Goal: Task Accomplishment & Management: Complete application form

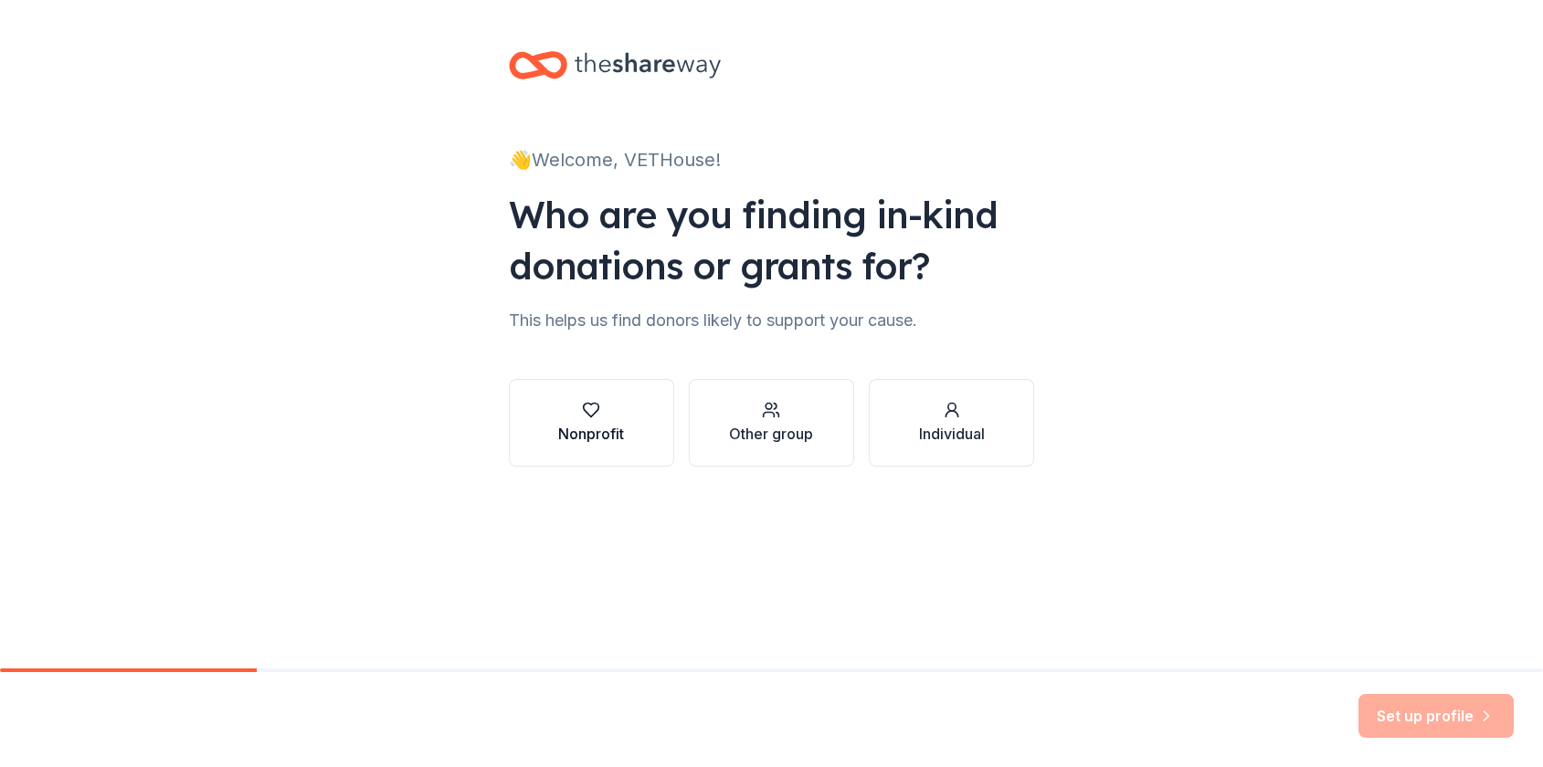
click at [591, 433] on div "Nonprofit" at bounding box center [591, 434] width 66 height 22
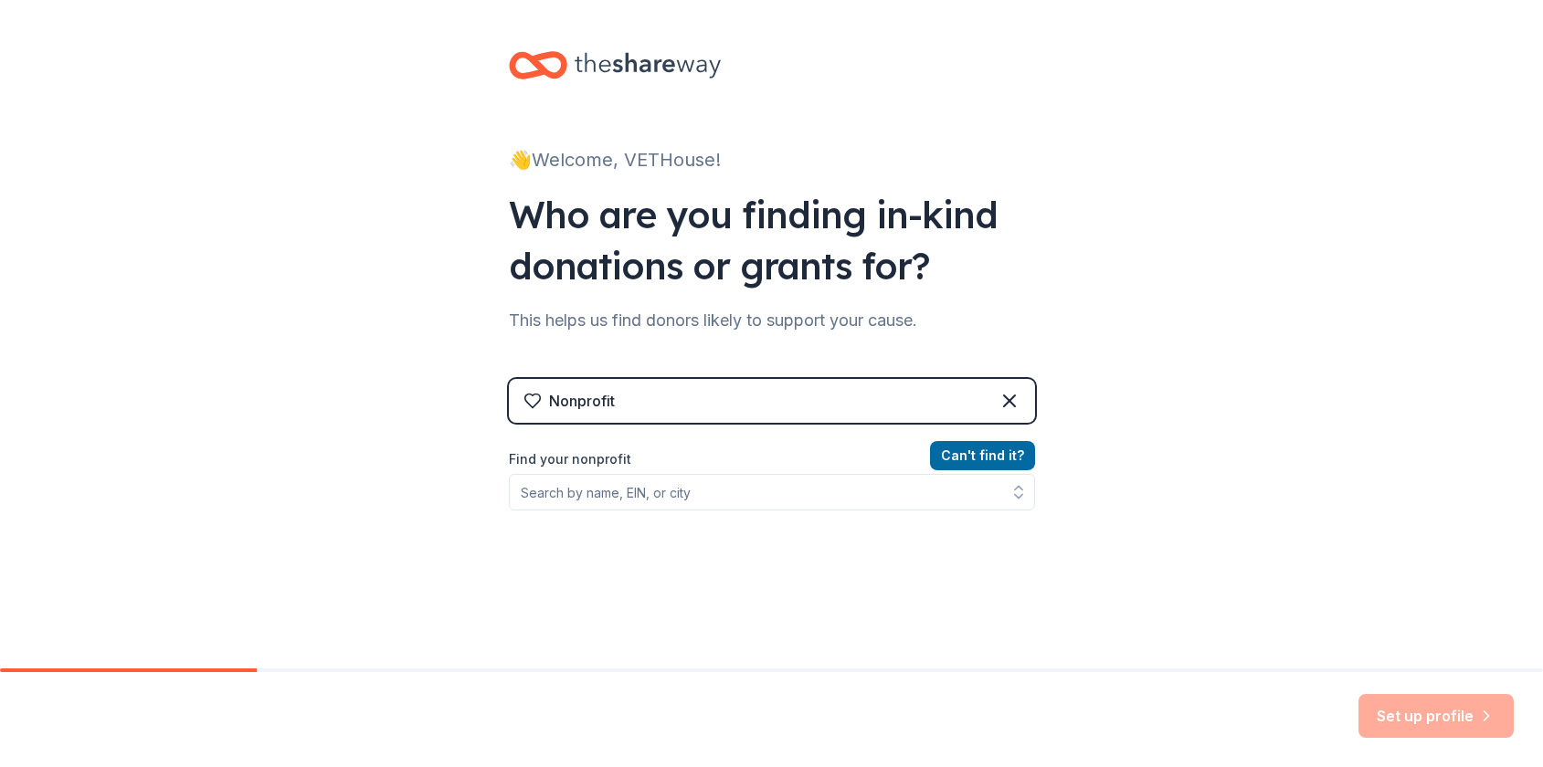
click at [1386, 670] on div "👋 Welcome, VETHouse! Who are you finding in-kind donations or grants for? This …" at bounding box center [771, 383] width 1543 height 767
drag, startPoint x: 1398, startPoint y: 708, endPoint x: 1344, endPoint y: 688, distance: 57.5
click at [1398, 708] on div "Set up profile" at bounding box center [1435, 716] width 155 height 44
click at [987, 452] on button "Can ' t find it?" at bounding box center [982, 455] width 105 height 29
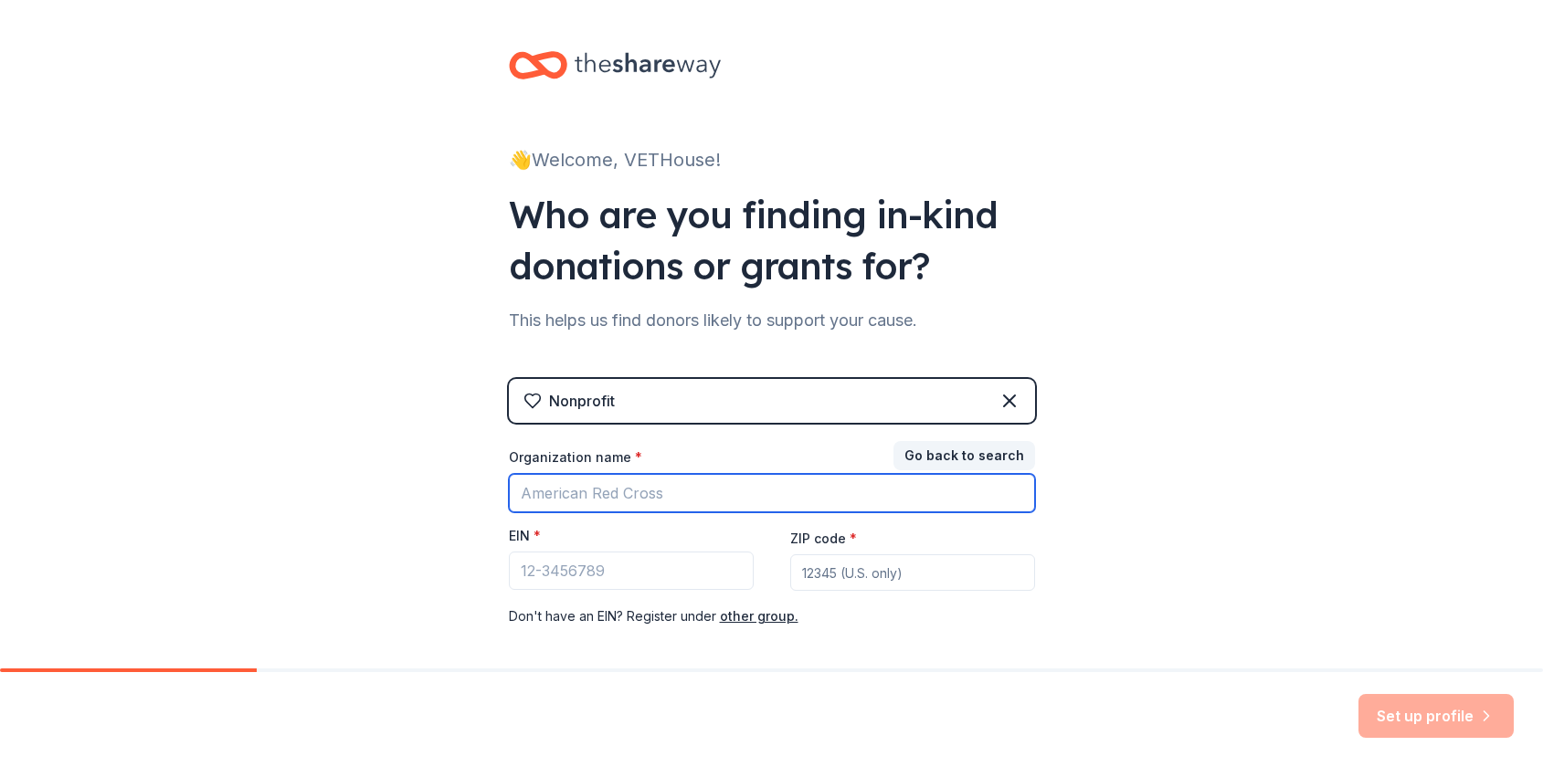
click at [609, 500] on input "Organization name *" at bounding box center [772, 493] width 526 height 38
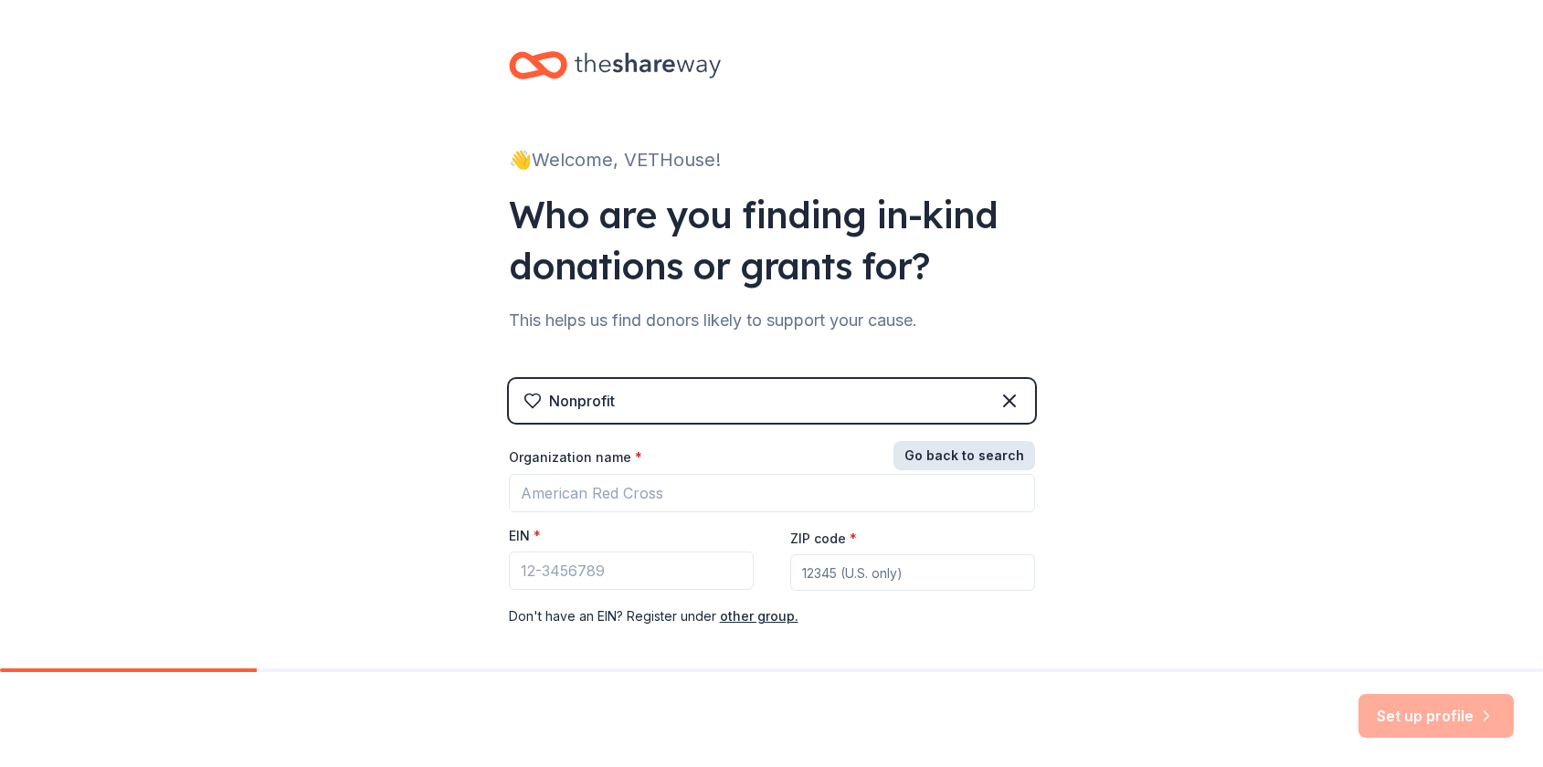
click at [909, 454] on button "Go back to search" at bounding box center [964, 455] width 142 height 29
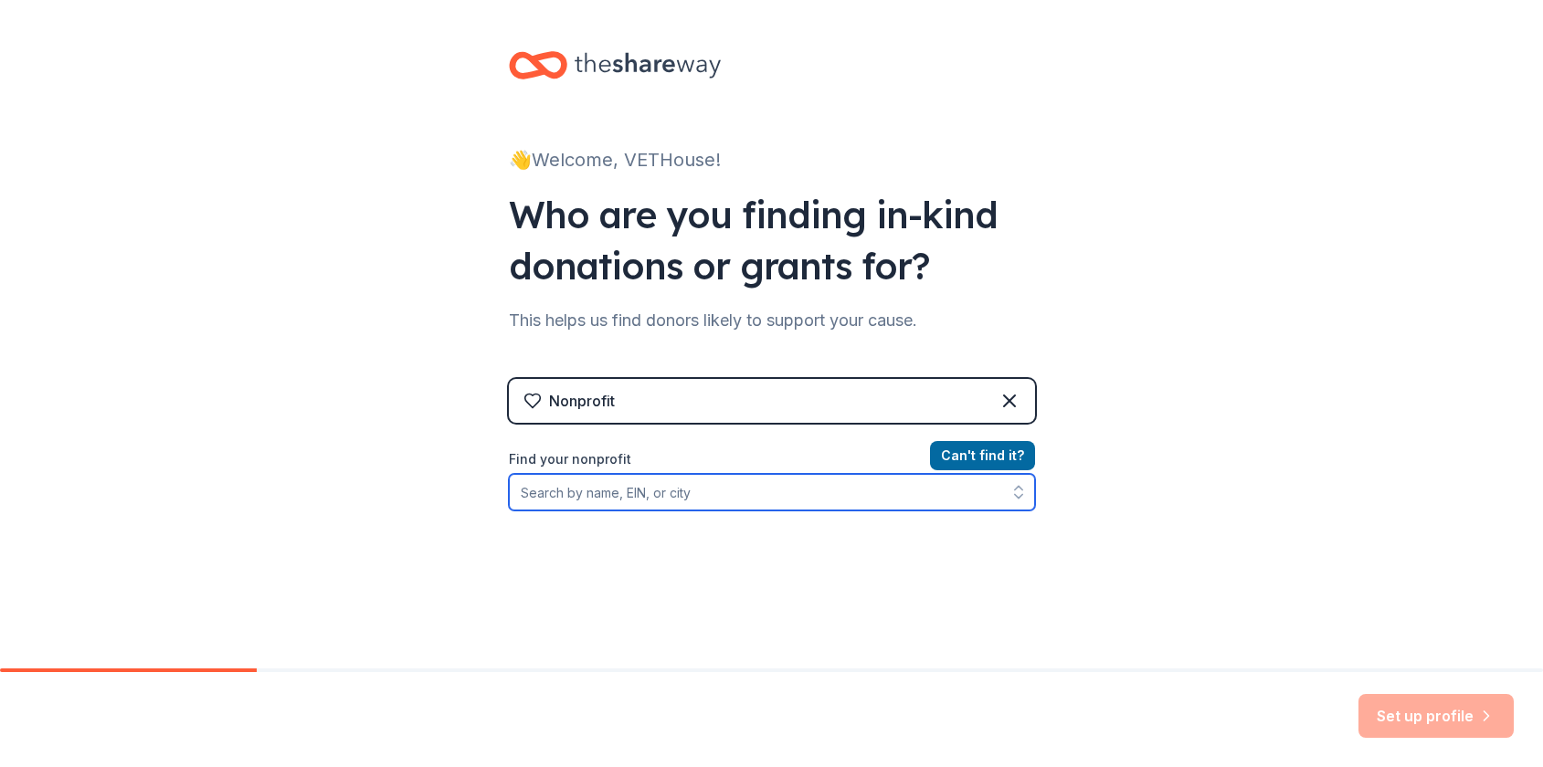
click at [718, 494] on input "Find your nonprofit" at bounding box center [772, 492] width 526 height 37
type input "VET House"
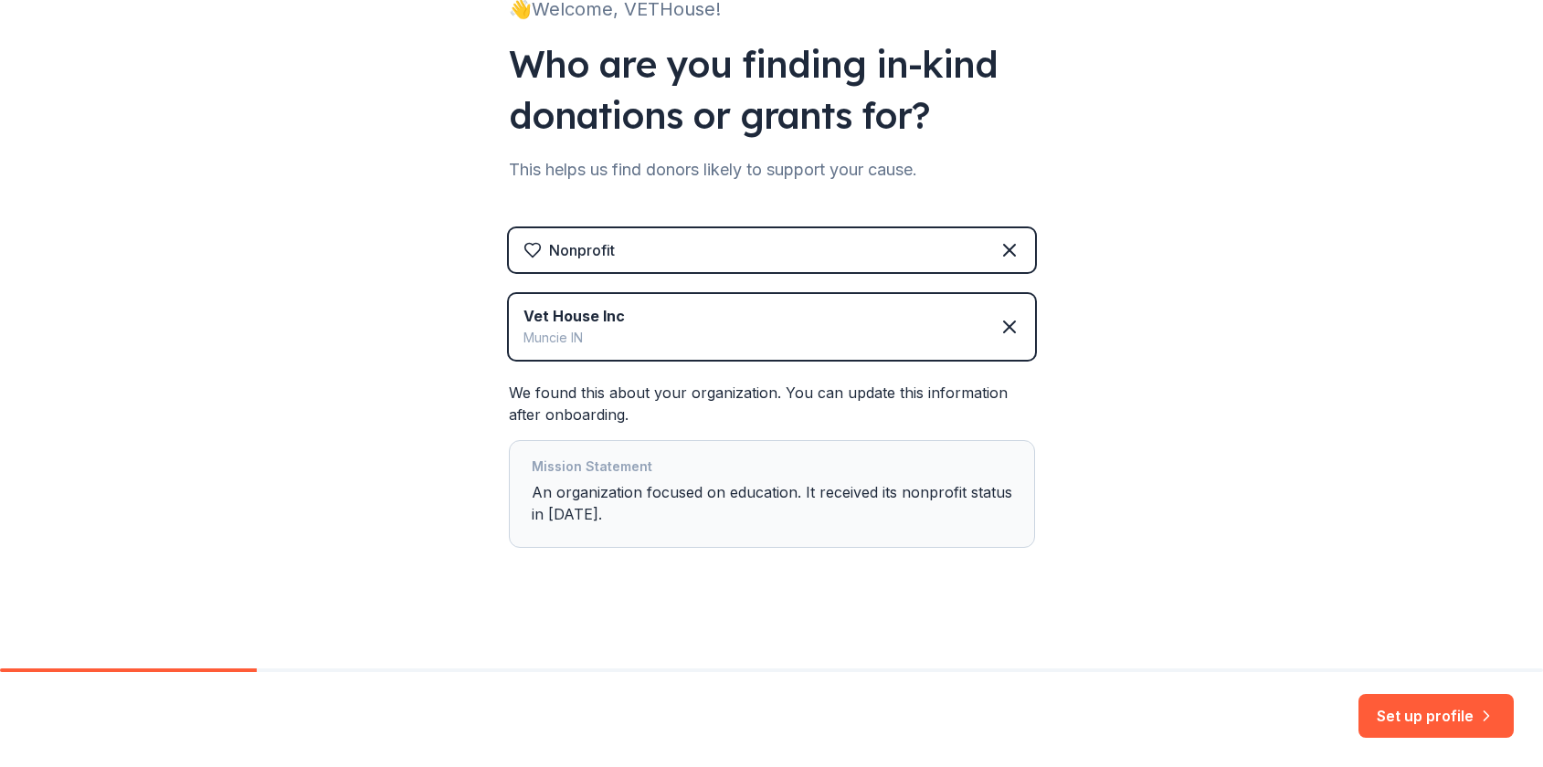
scroll to position [154, 0]
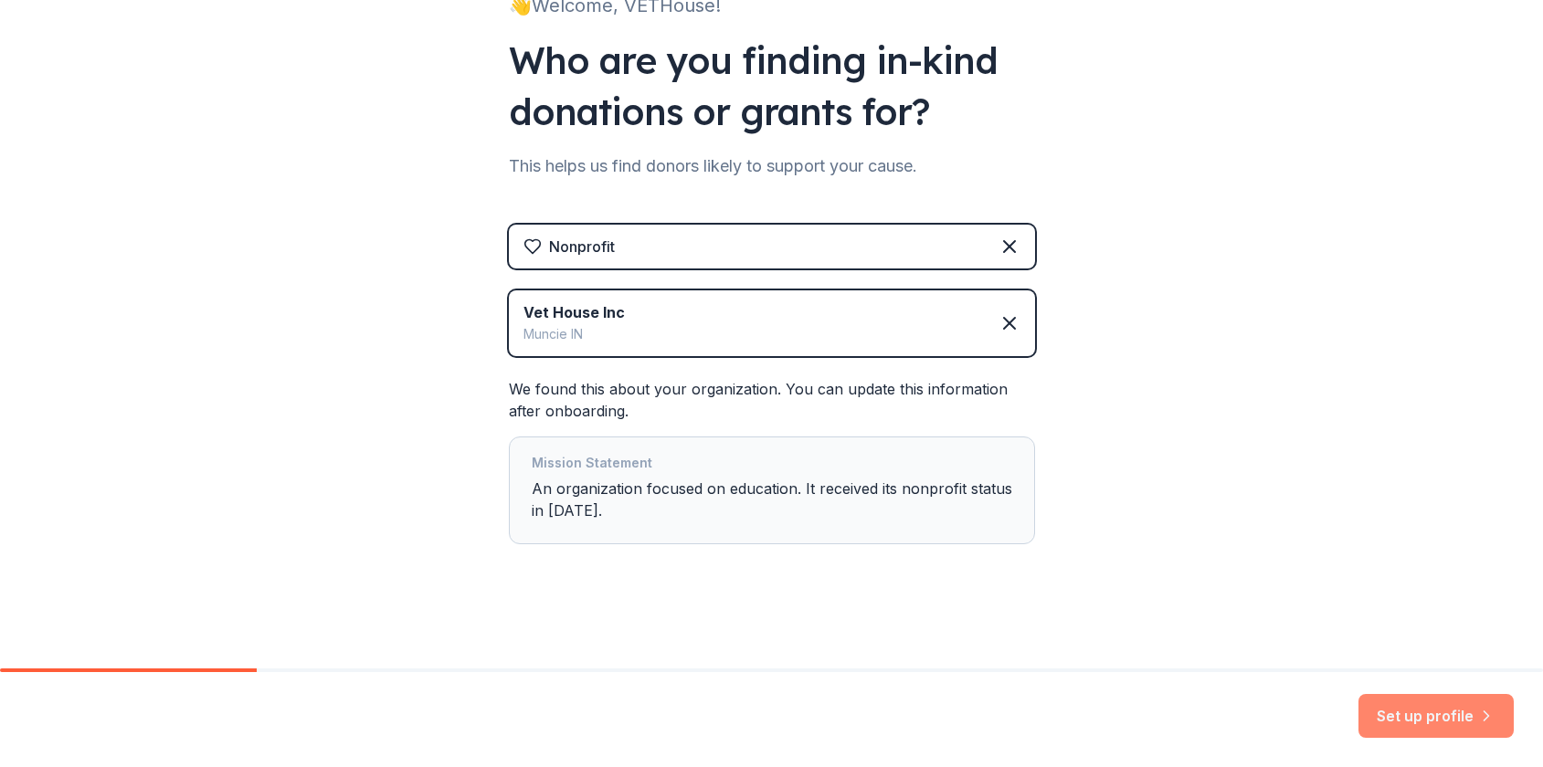
click at [1421, 727] on button "Set up profile" at bounding box center [1435, 716] width 155 height 44
click at [1340, 591] on div "👋 Welcome, VETHouse! Who are you finding in-kind donations or grants for? This …" at bounding box center [771, 257] width 1543 height 823
click at [810, 494] on div "Mission Statement An organization focused on education. It received its nonprof…" at bounding box center [772, 490] width 481 height 77
click at [675, 312] on div "Vet House Inc Muncie IN" at bounding box center [772, 323] width 526 height 66
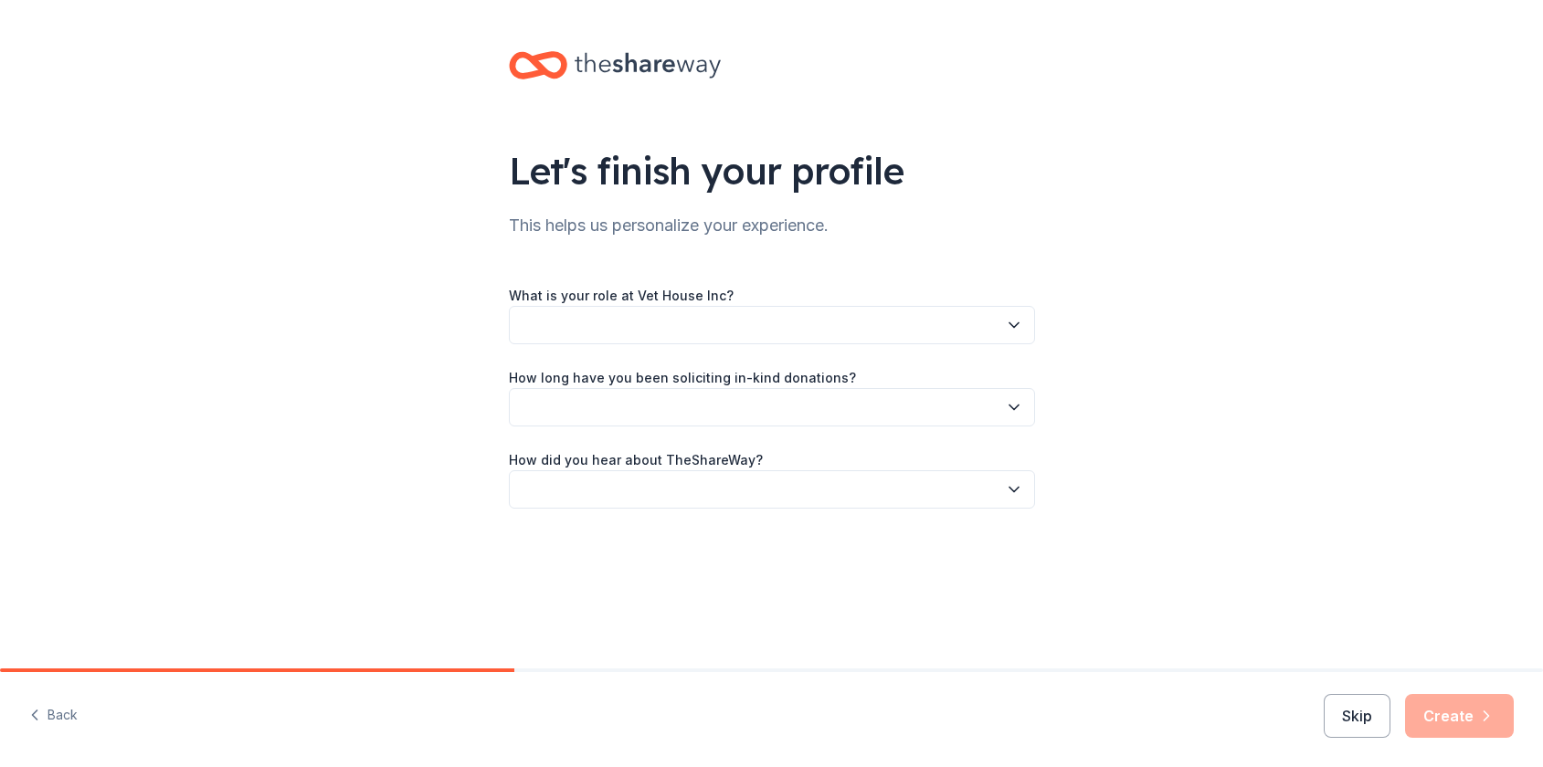
click at [657, 331] on button "button" at bounding box center [772, 325] width 526 height 38
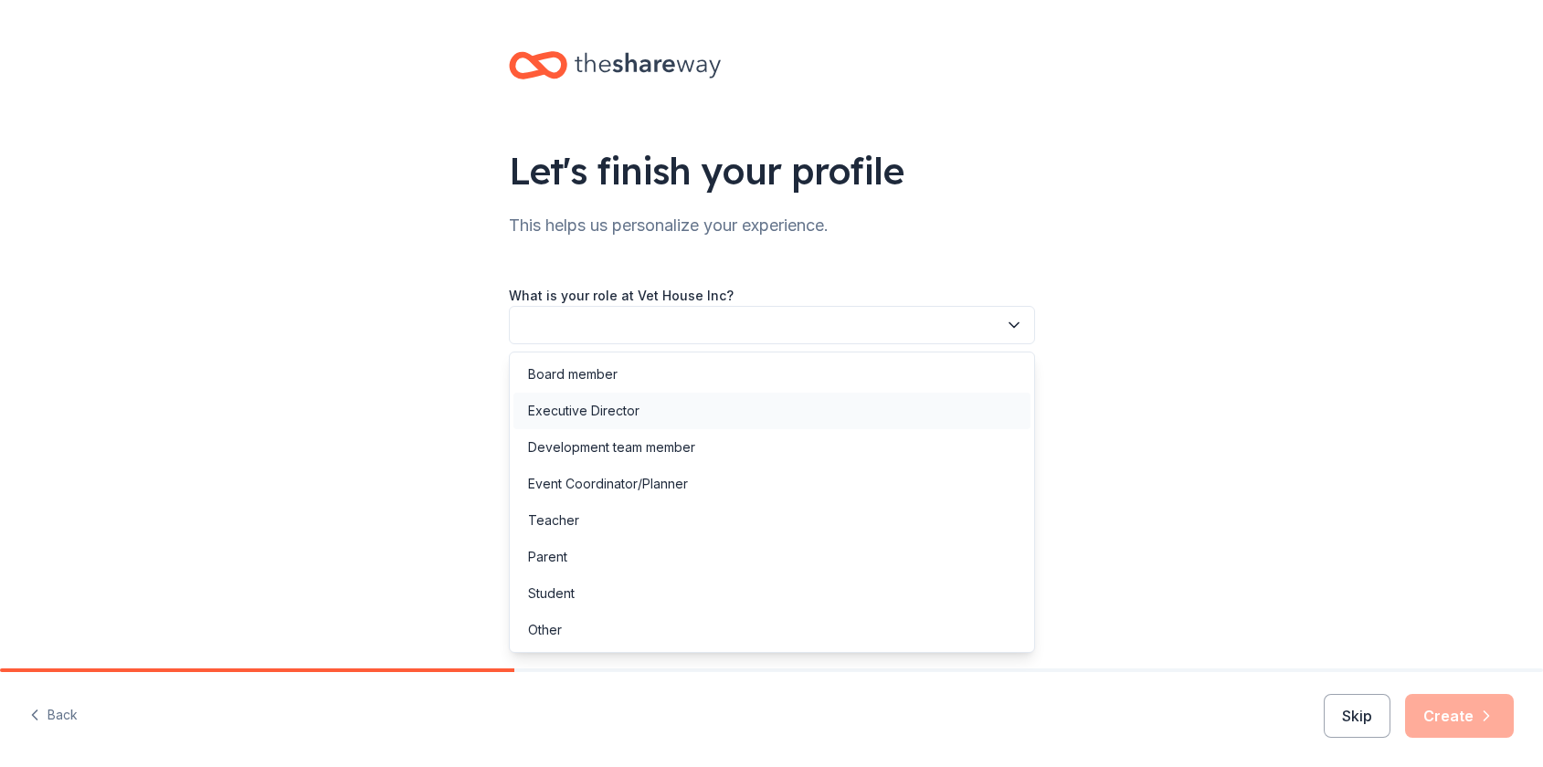
click at [598, 408] on div "Executive Director" at bounding box center [583, 411] width 111 height 22
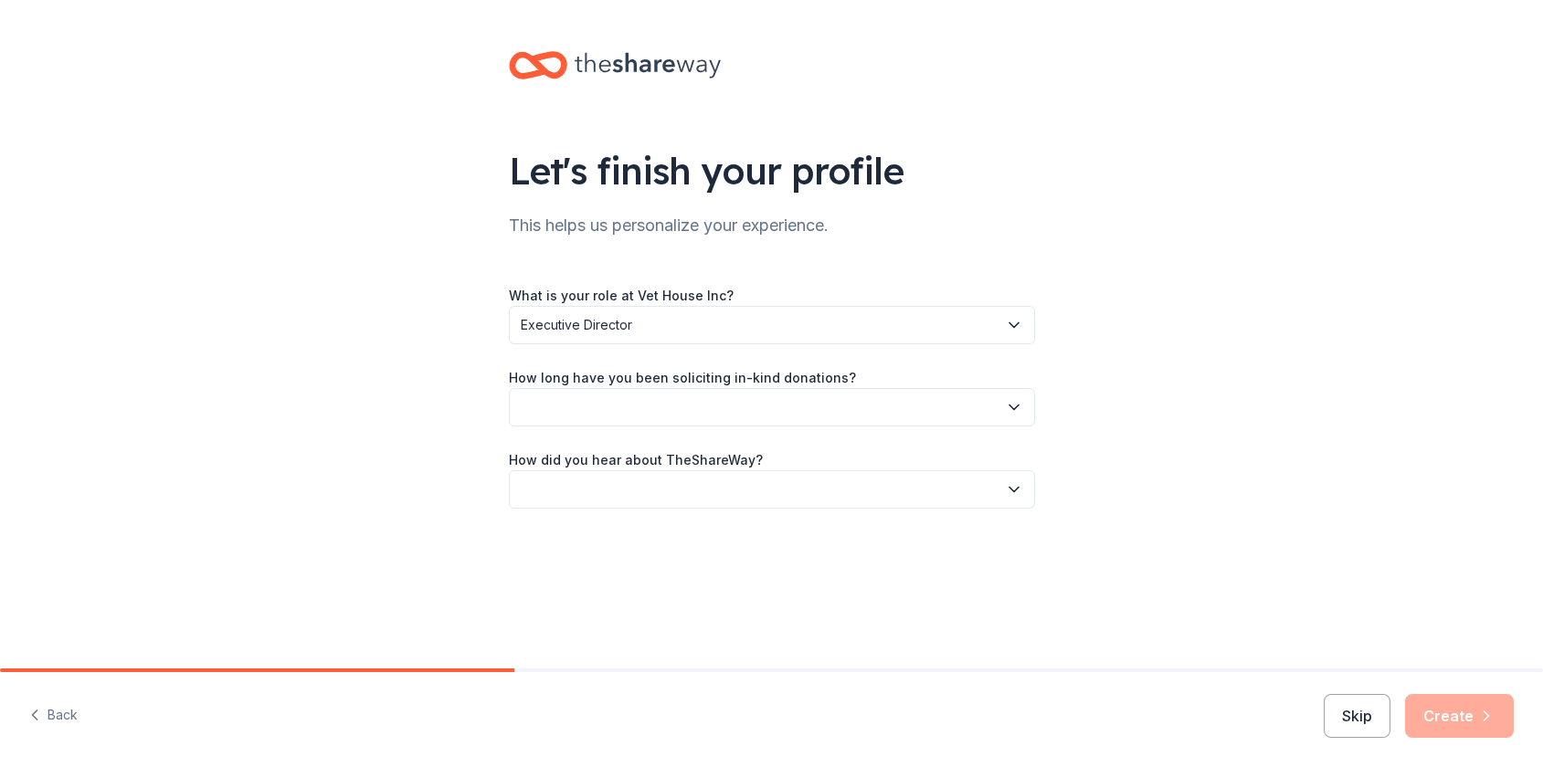
click at [725, 411] on button "button" at bounding box center [772, 407] width 526 height 38
click at [682, 459] on div "This is my first time!" at bounding box center [771, 456] width 517 height 37
click at [688, 500] on button "button" at bounding box center [772, 489] width 526 height 38
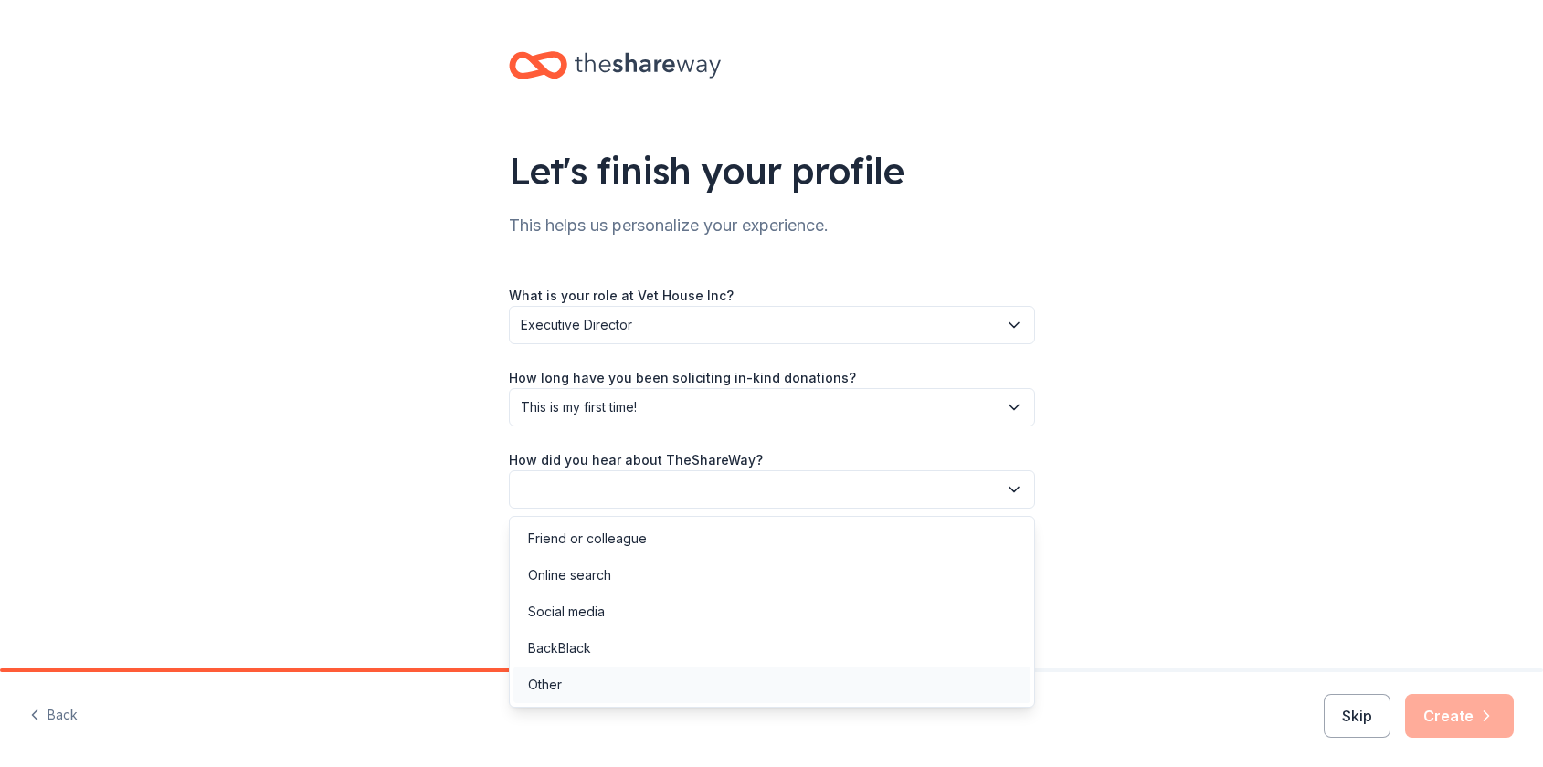
click at [565, 682] on div "Other" at bounding box center [771, 685] width 517 height 37
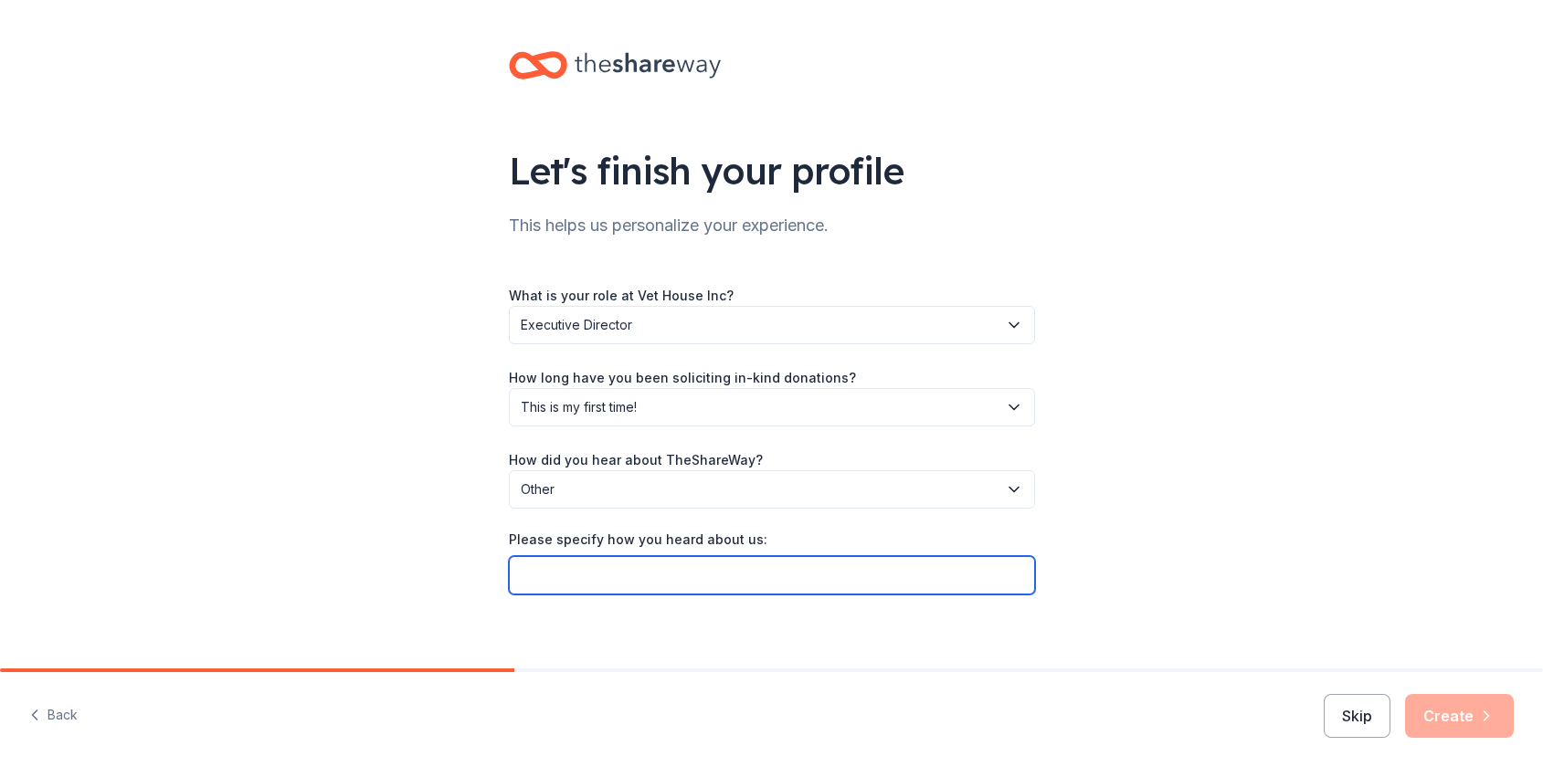
click at [562, 581] on input "Please specify how you heard about us:" at bounding box center [772, 575] width 526 height 38
type input "SCORE seminar"
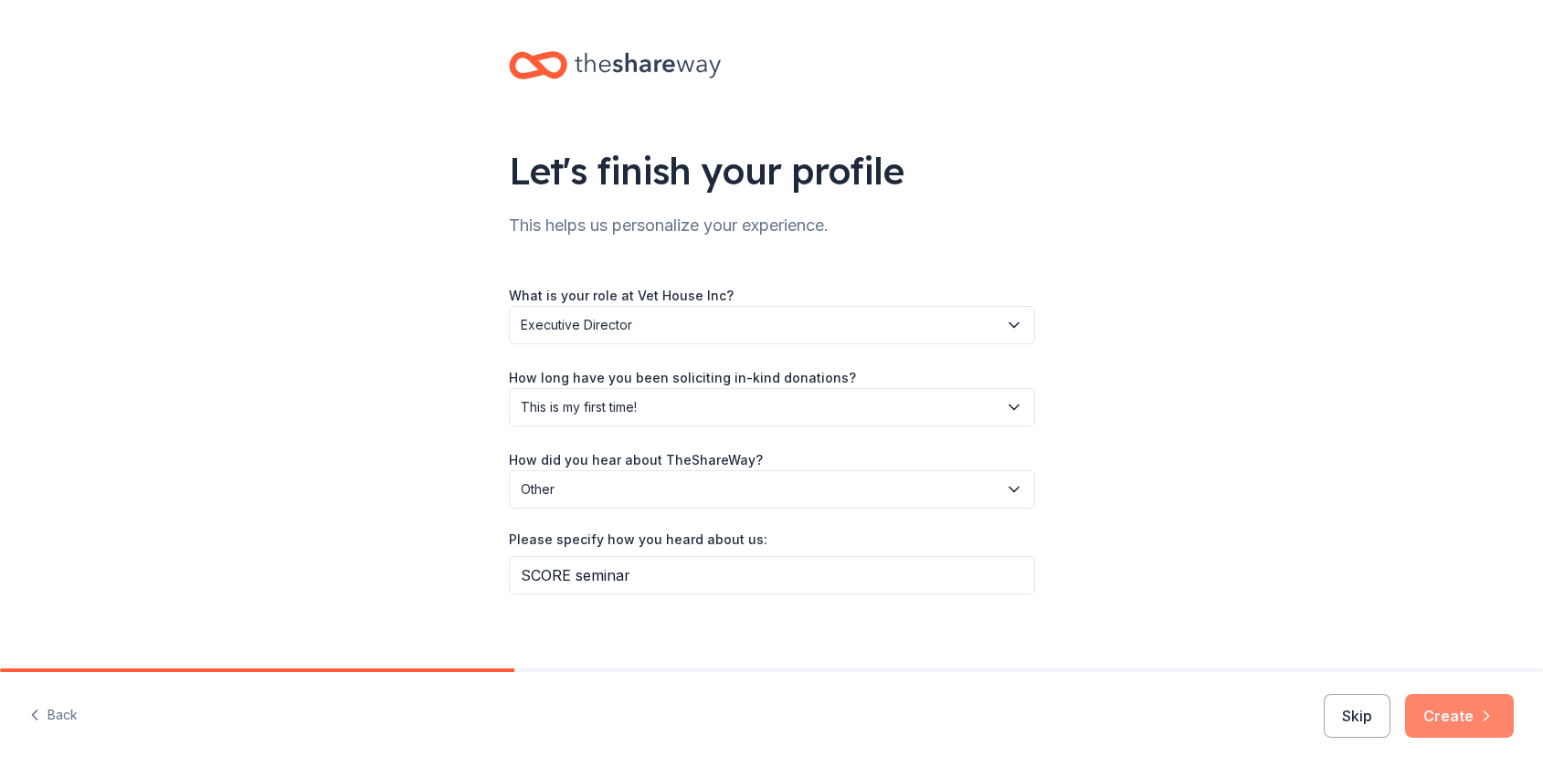
click at [1463, 723] on button "Create" at bounding box center [1459, 716] width 109 height 44
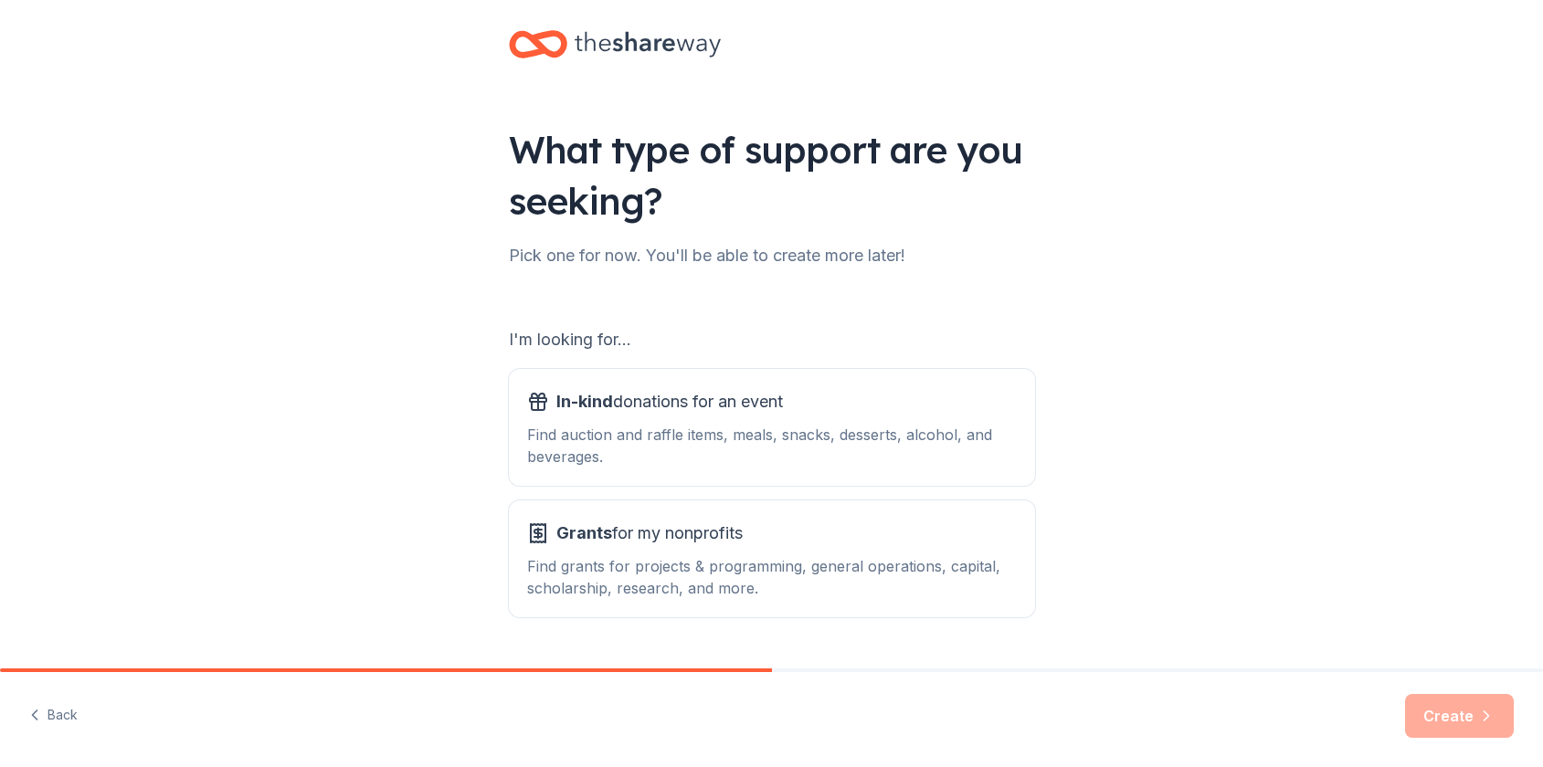
scroll to position [69, 0]
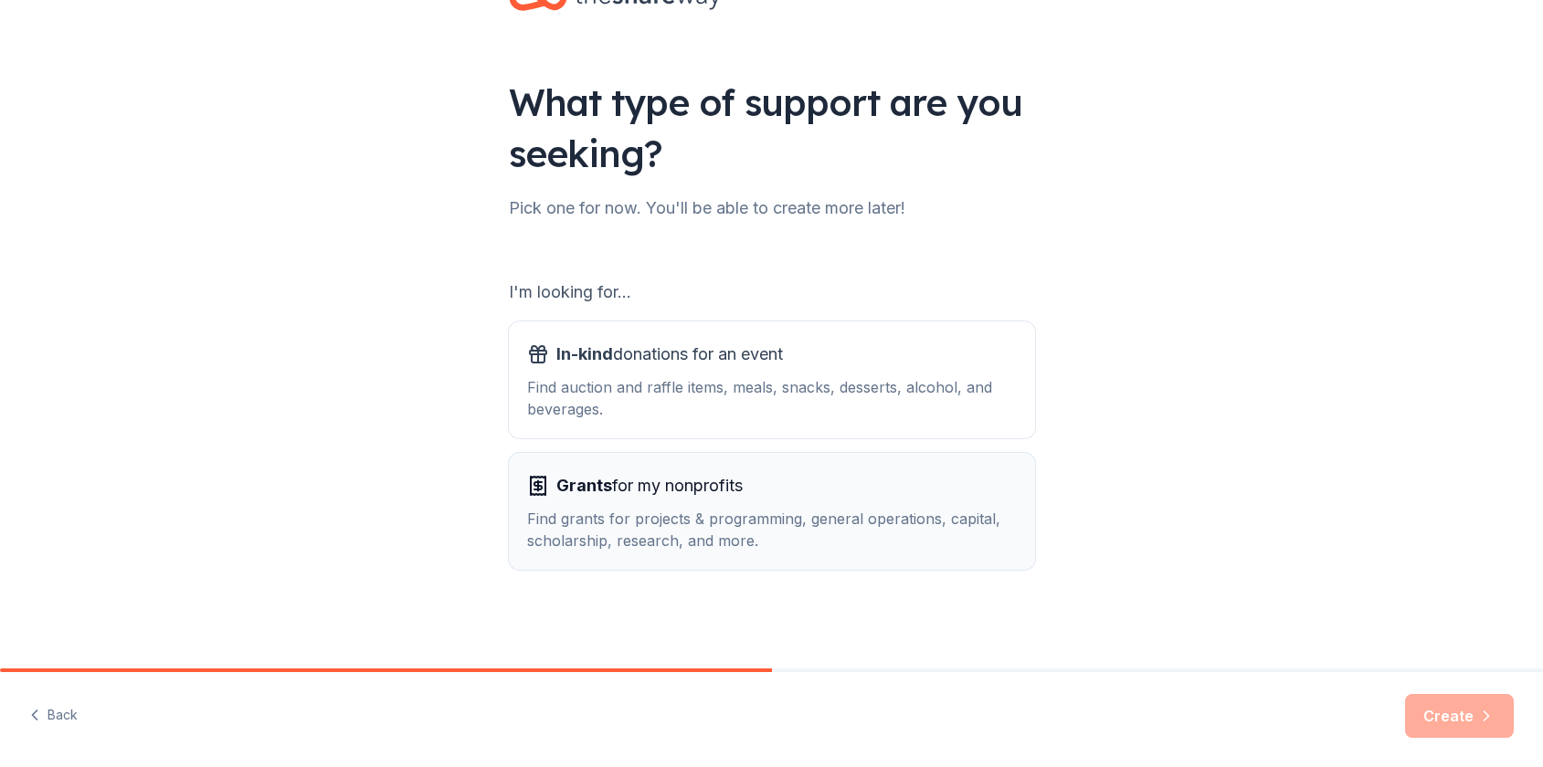
click at [761, 531] on div "Find grants for projects & programming, general operations, capital, scholarshi…" at bounding box center [772, 530] width 490 height 44
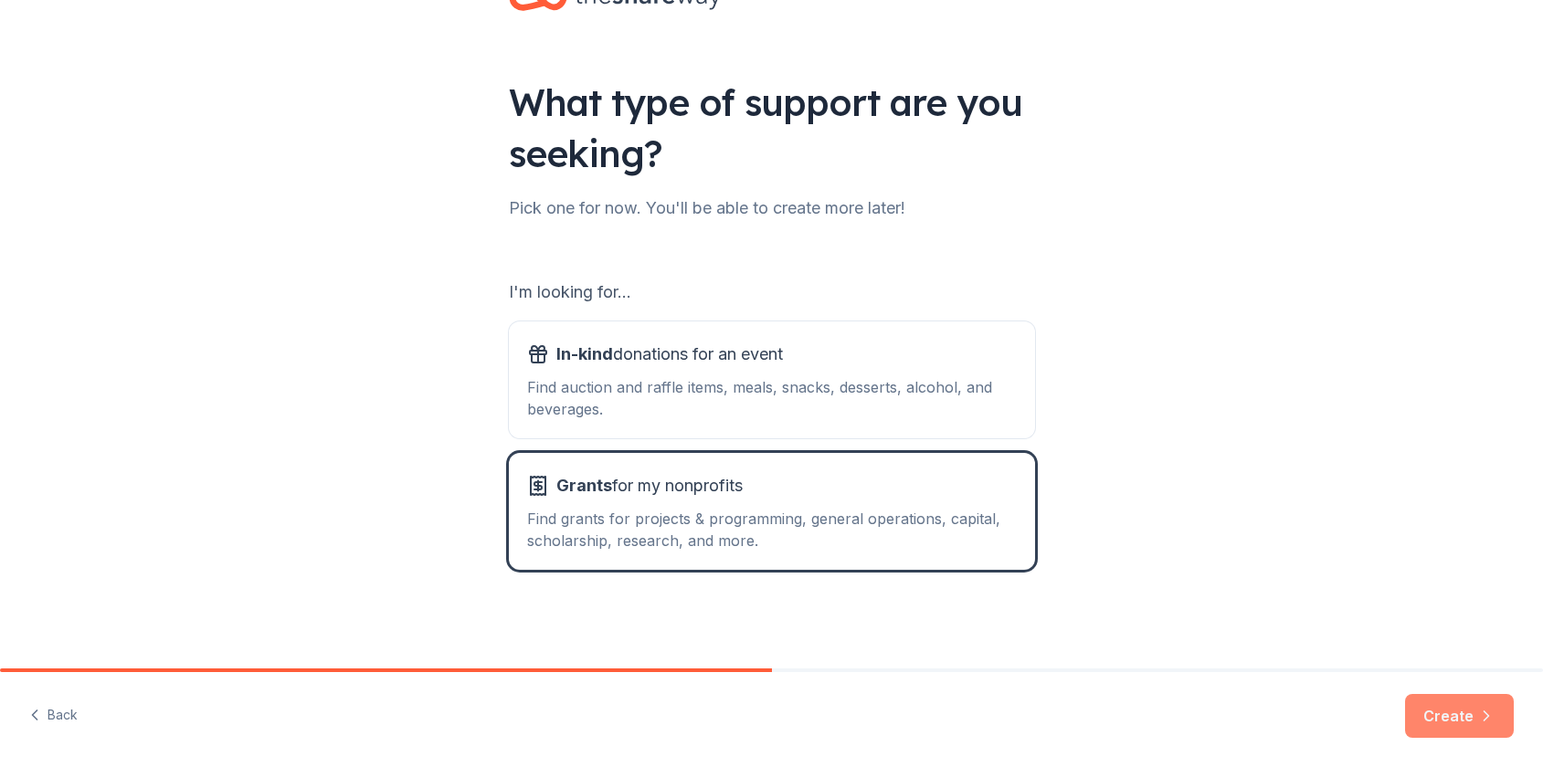
click at [1449, 718] on button "Create" at bounding box center [1459, 716] width 109 height 44
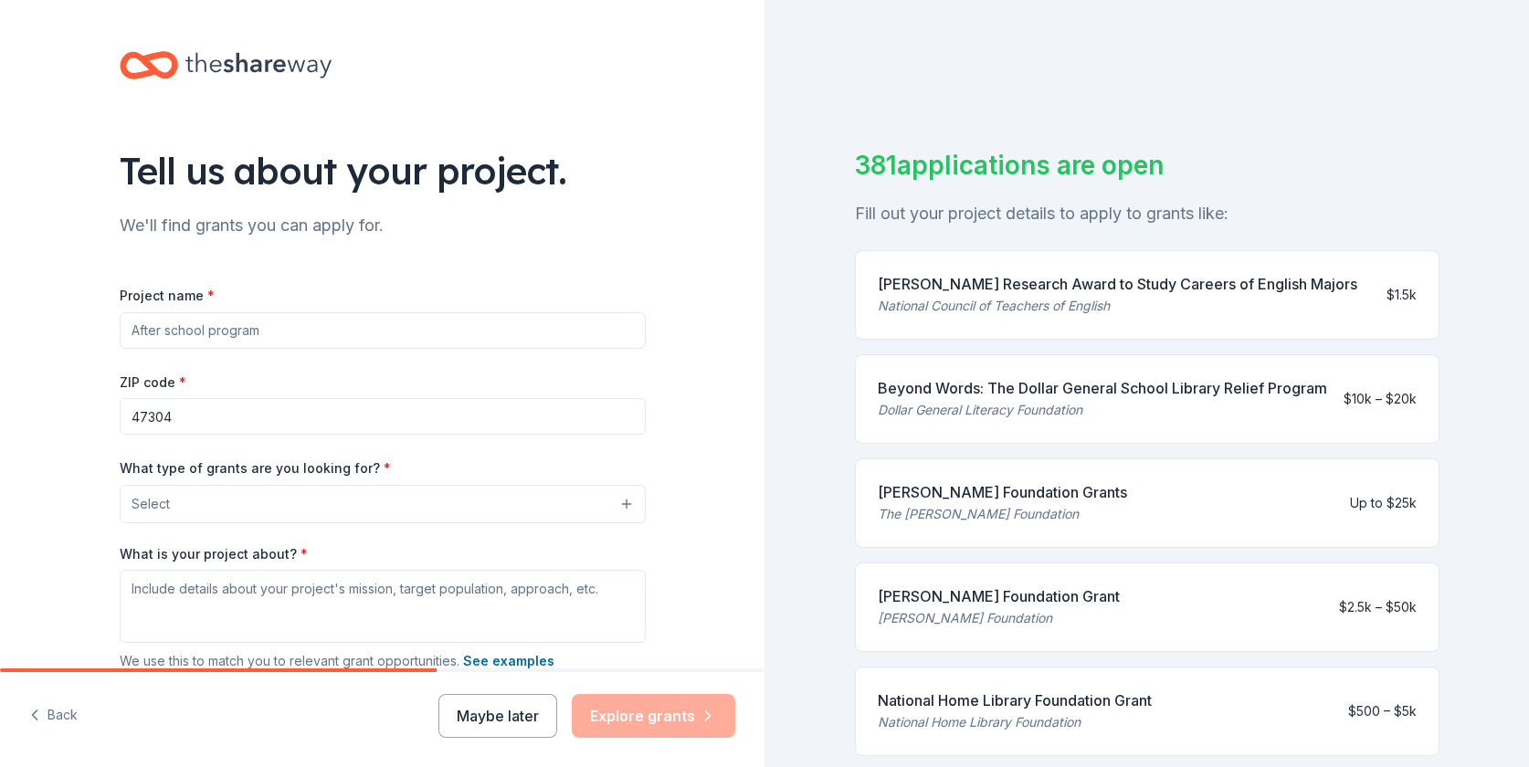
click at [347, 495] on button "Select" at bounding box center [383, 504] width 526 height 38
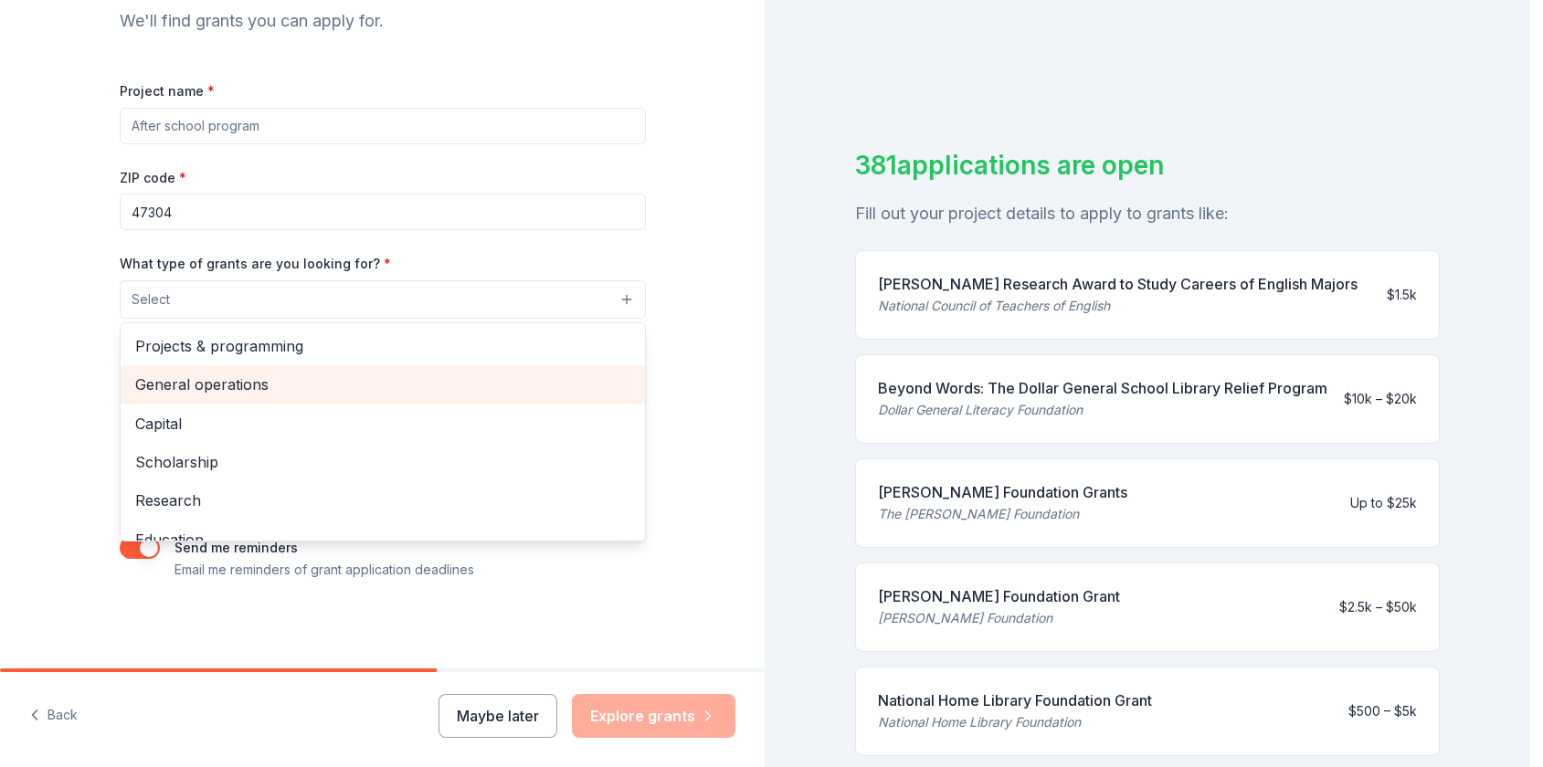
click at [244, 386] on span "General operations" at bounding box center [382, 385] width 495 height 24
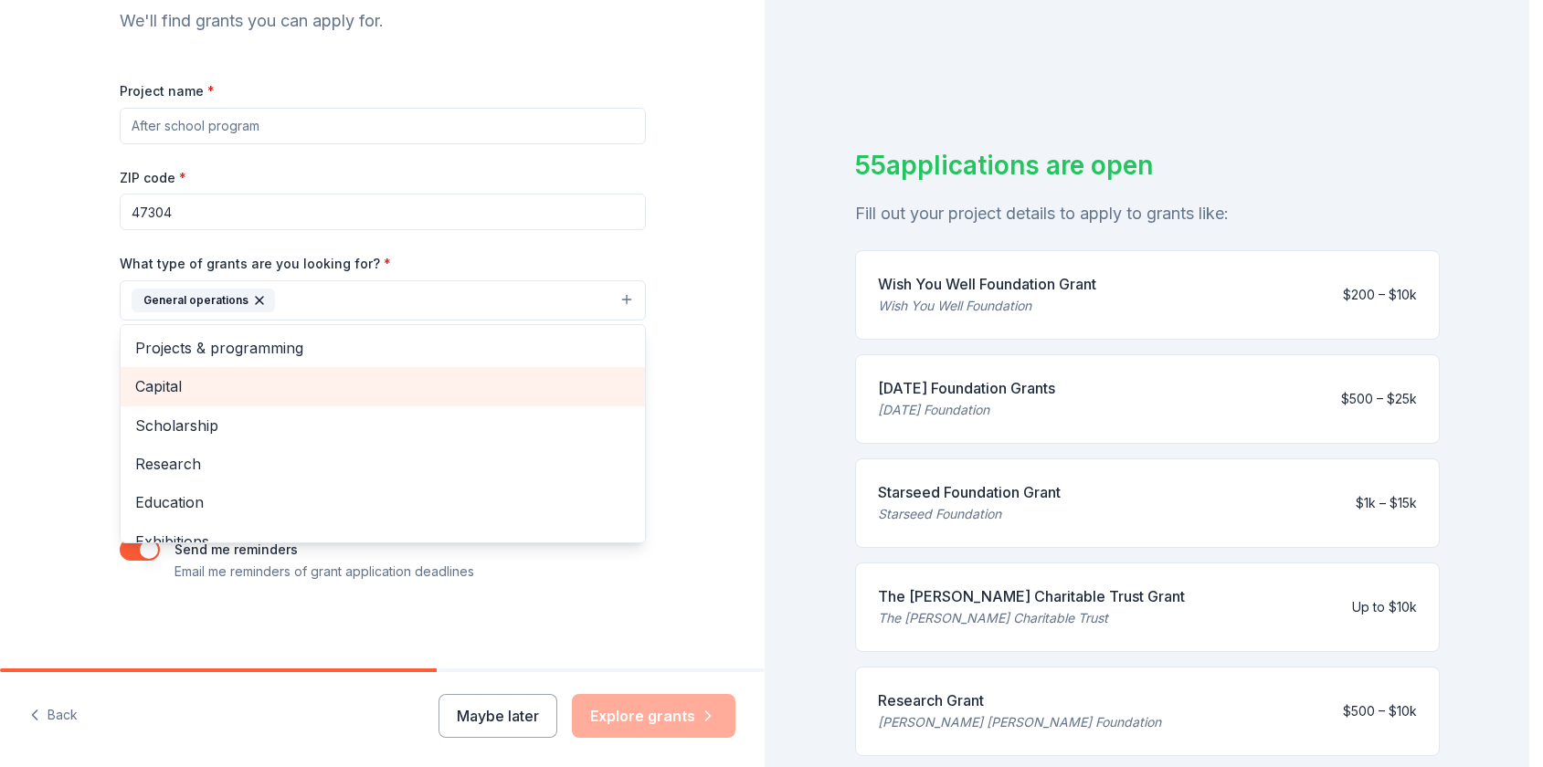
click at [181, 386] on span "Capital" at bounding box center [382, 387] width 495 height 24
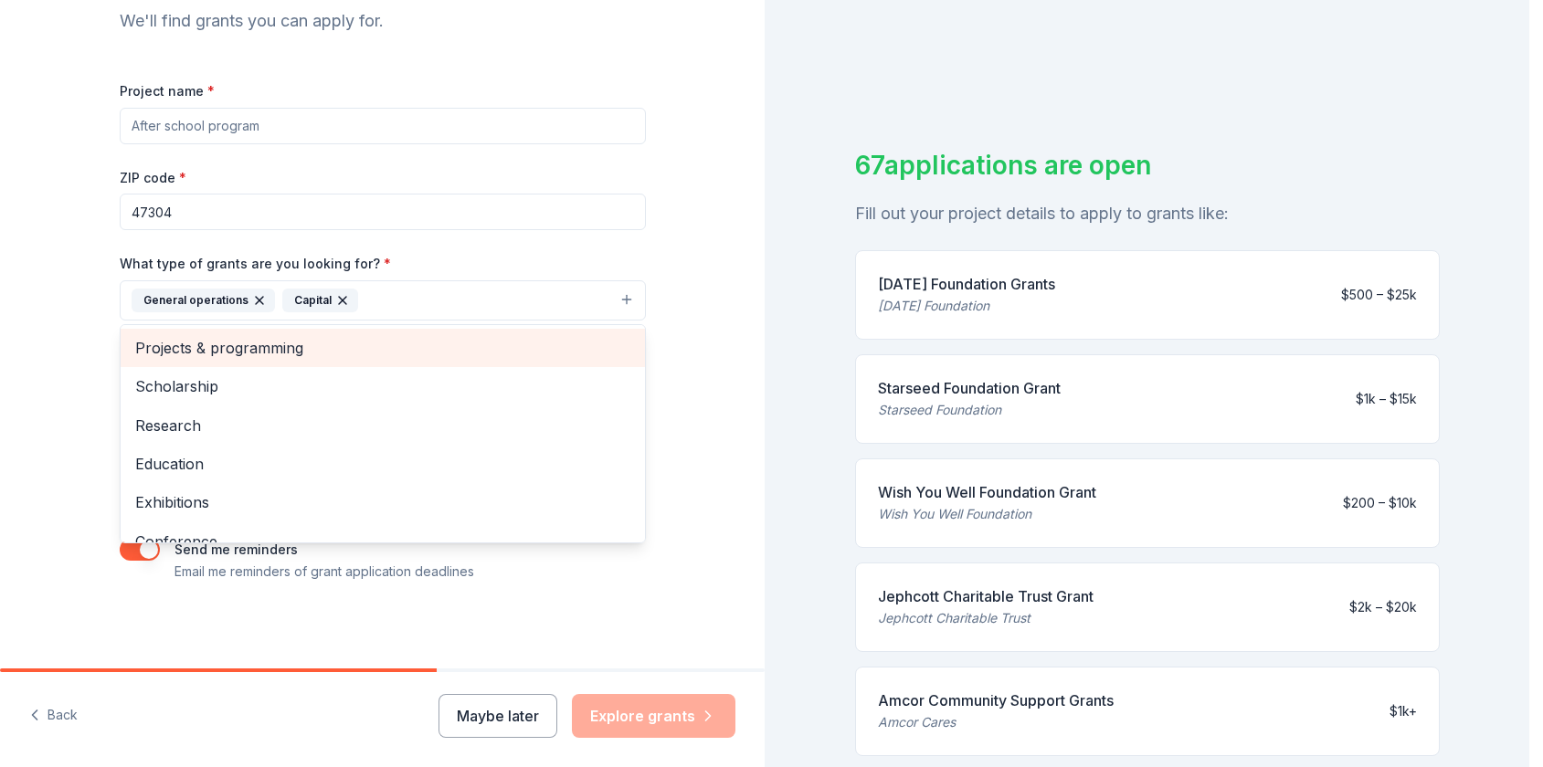
click at [220, 347] on span "Projects & programming" at bounding box center [382, 348] width 495 height 24
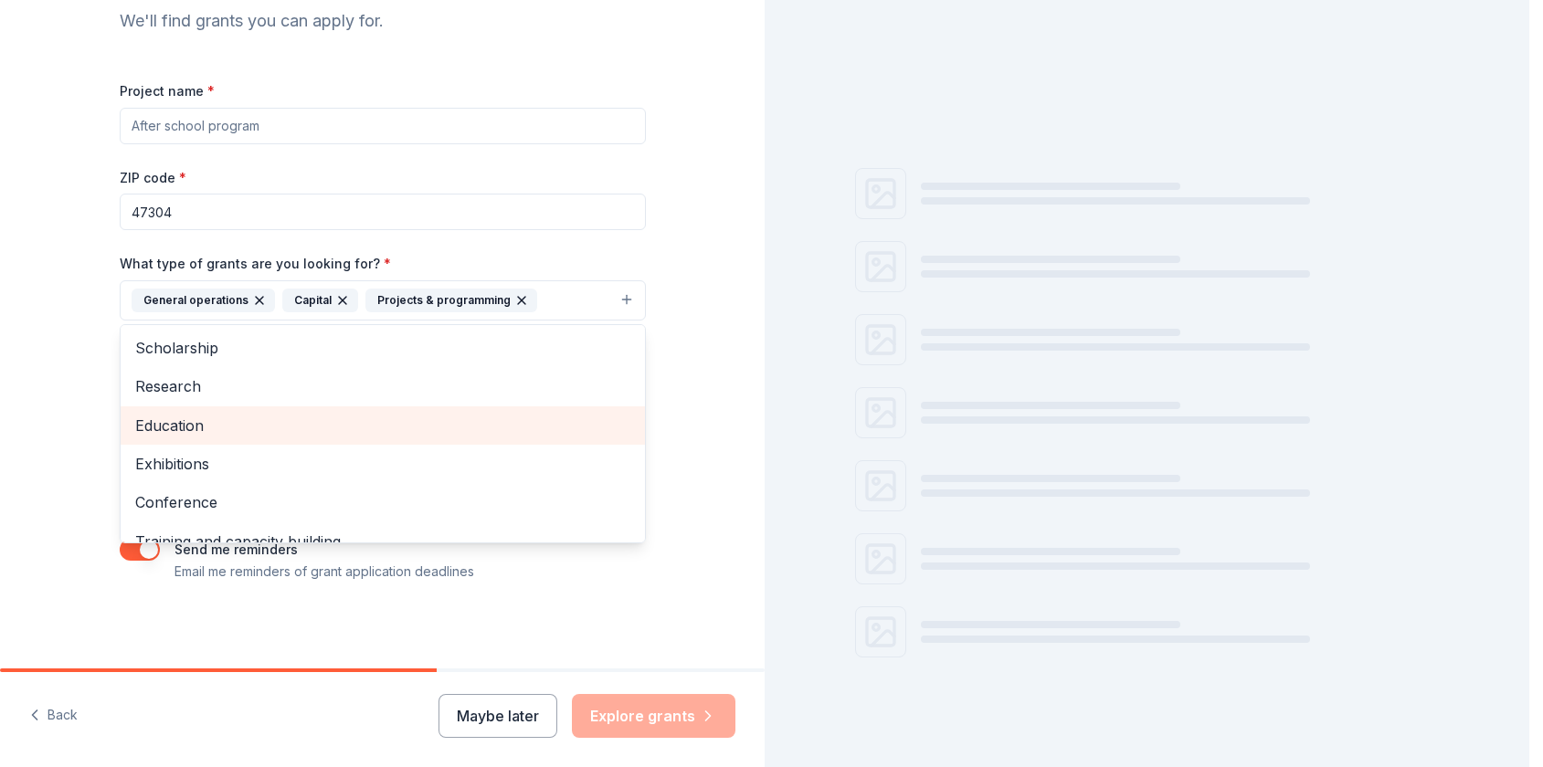
click at [180, 432] on span "Education" at bounding box center [382, 426] width 495 height 24
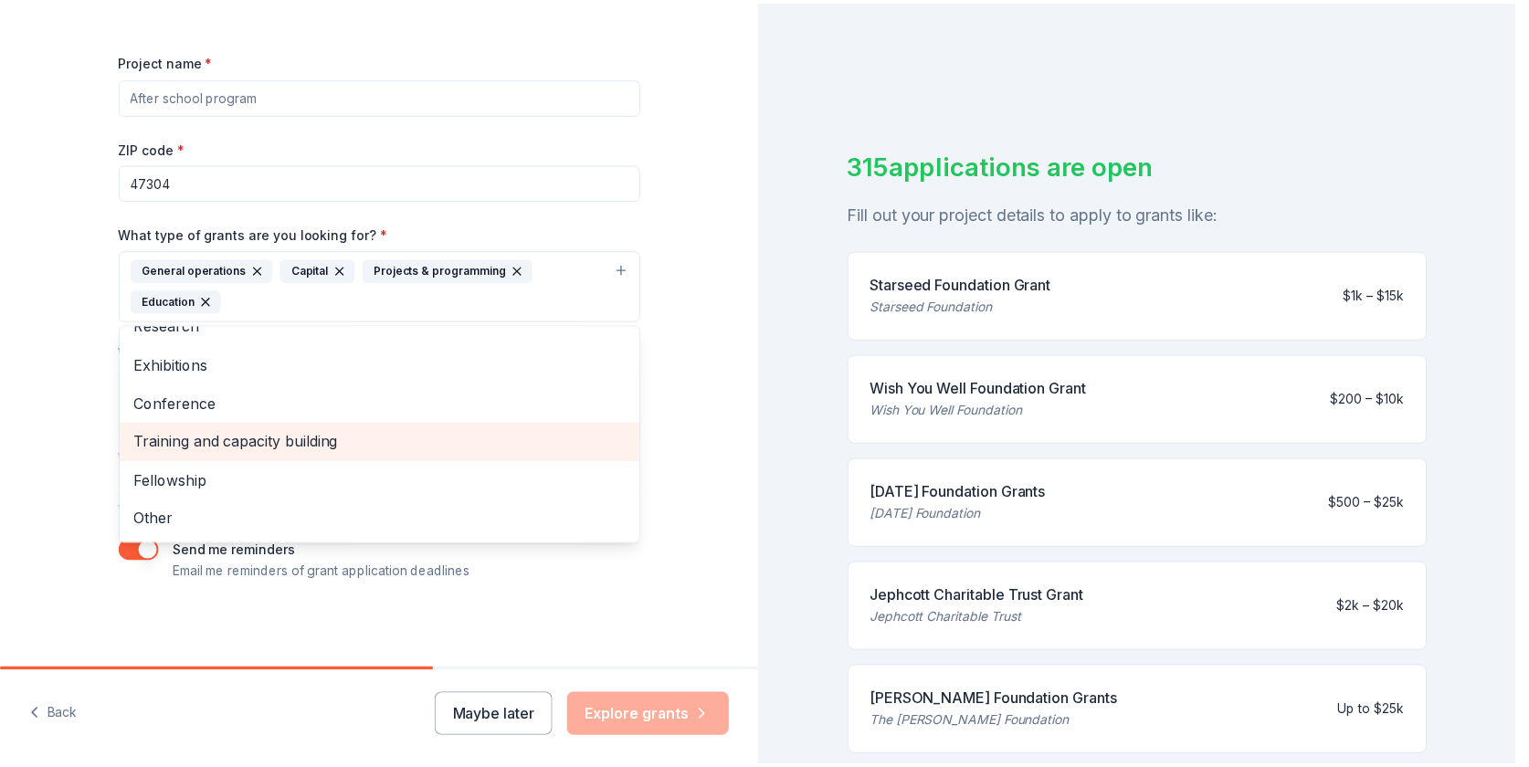
scroll to position [238, 0]
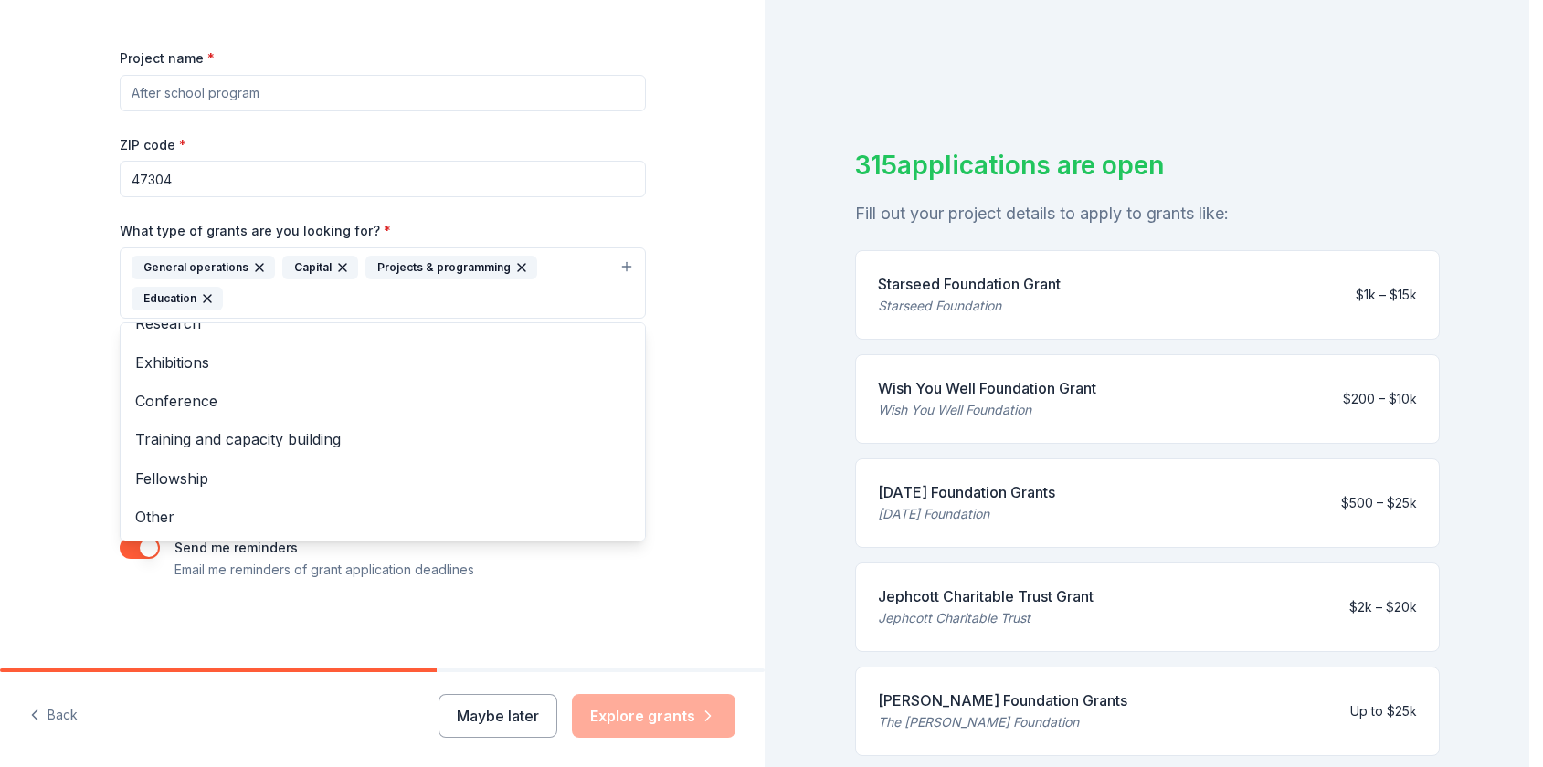
click at [683, 252] on div "Tell us about your project. We'll find grants you can apply for. Project name *…" at bounding box center [382, 215] width 765 height 906
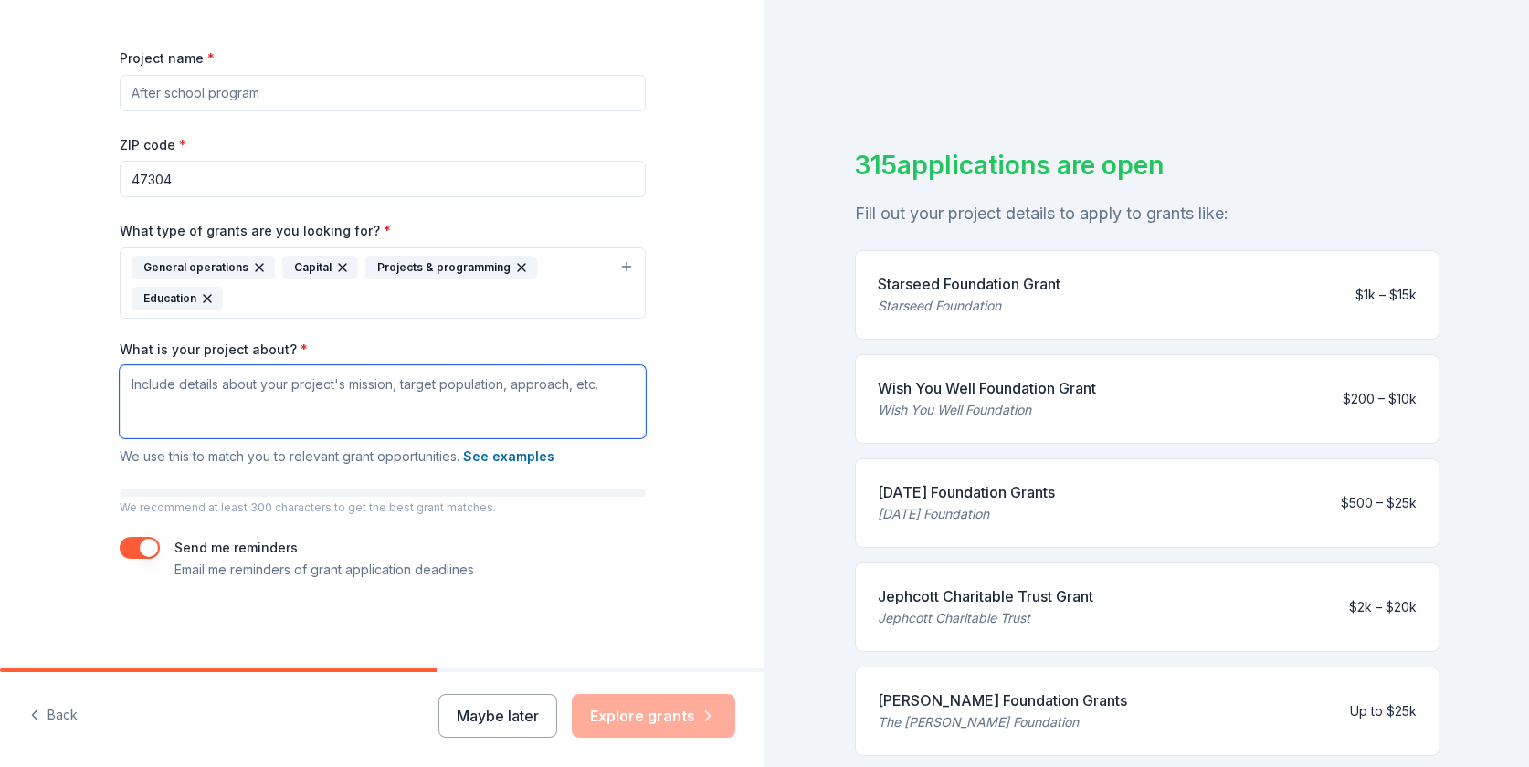
click at [271, 391] on textarea "What is your project about? *" at bounding box center [383, 401] width 526 height 73
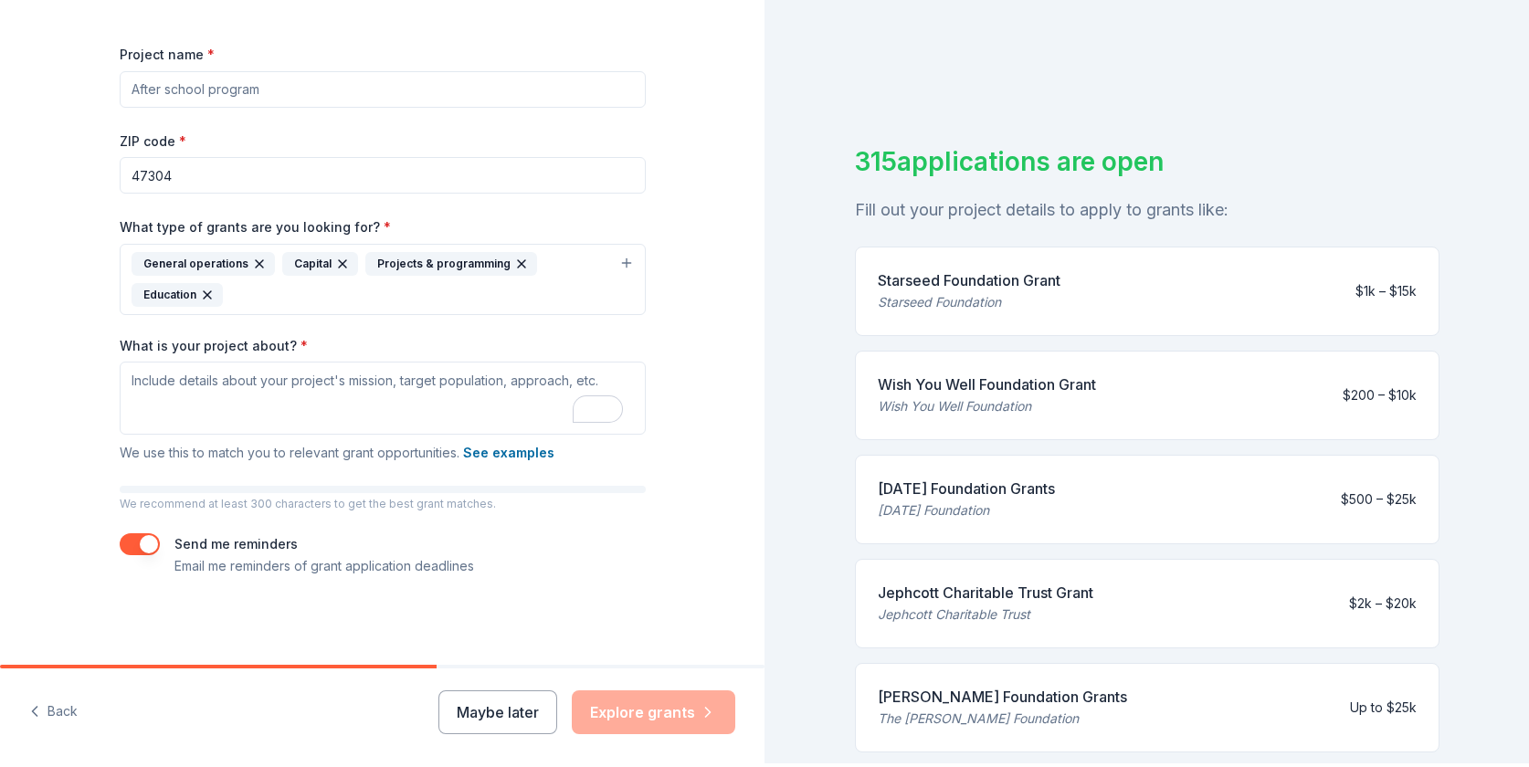
click at [197, 97] on input "Project name *" at bounding box center [383, 89] width 526 height 37
type input "V"
drag, startPoint x: 279, startPoint y: 89, endPoint x: 259, endPoint y: 90, distance: 20.2
click at [259, 90] on input "Wayward Warriors Project" at bounding box center [383, 89] width 526 height 37
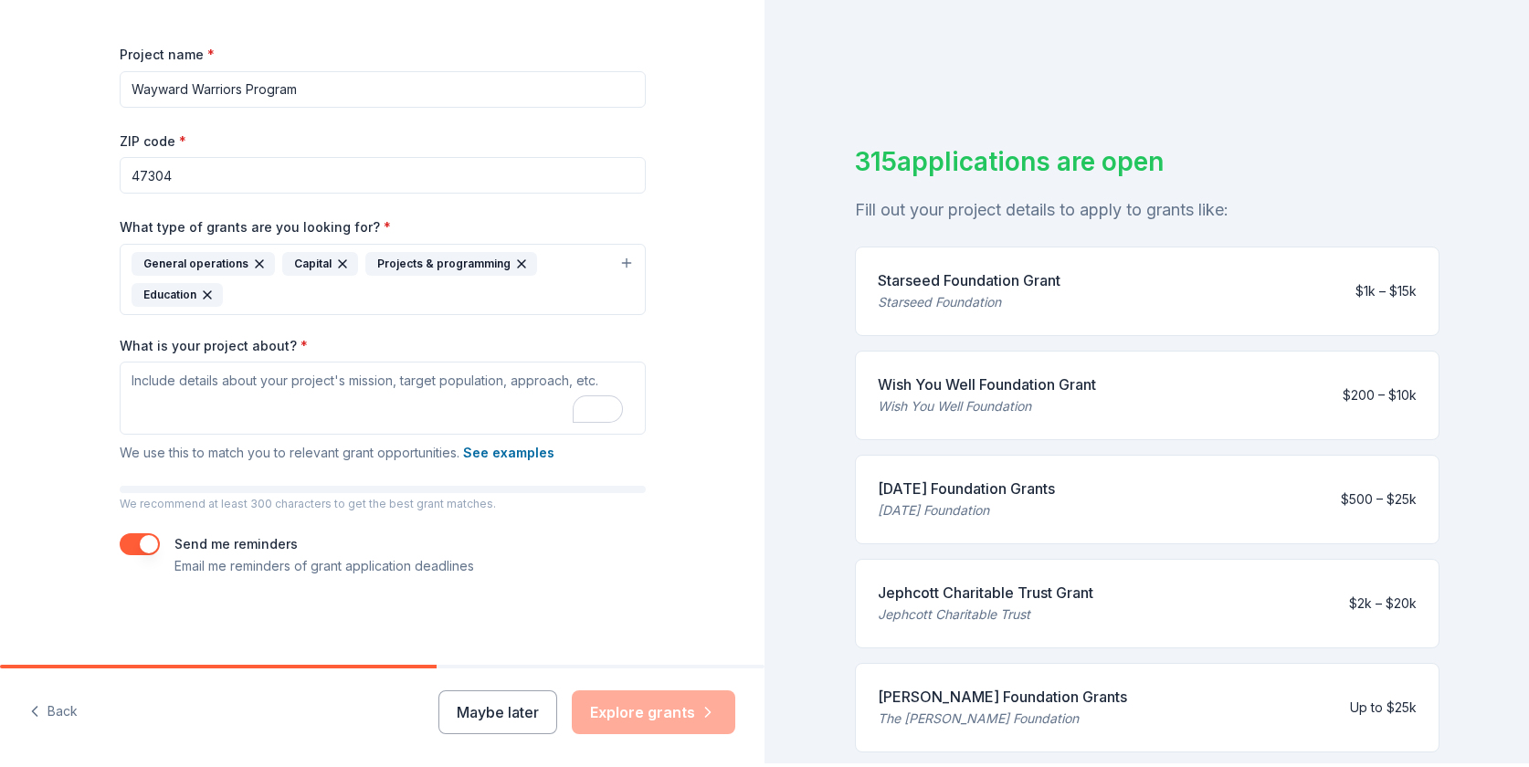
type input "Wayward Warriors Program"
paste textarea "lor Ipsumdo Sitametc adipisc, elitseddo eiu temporincidi utlaboreet dolor ma A.…"
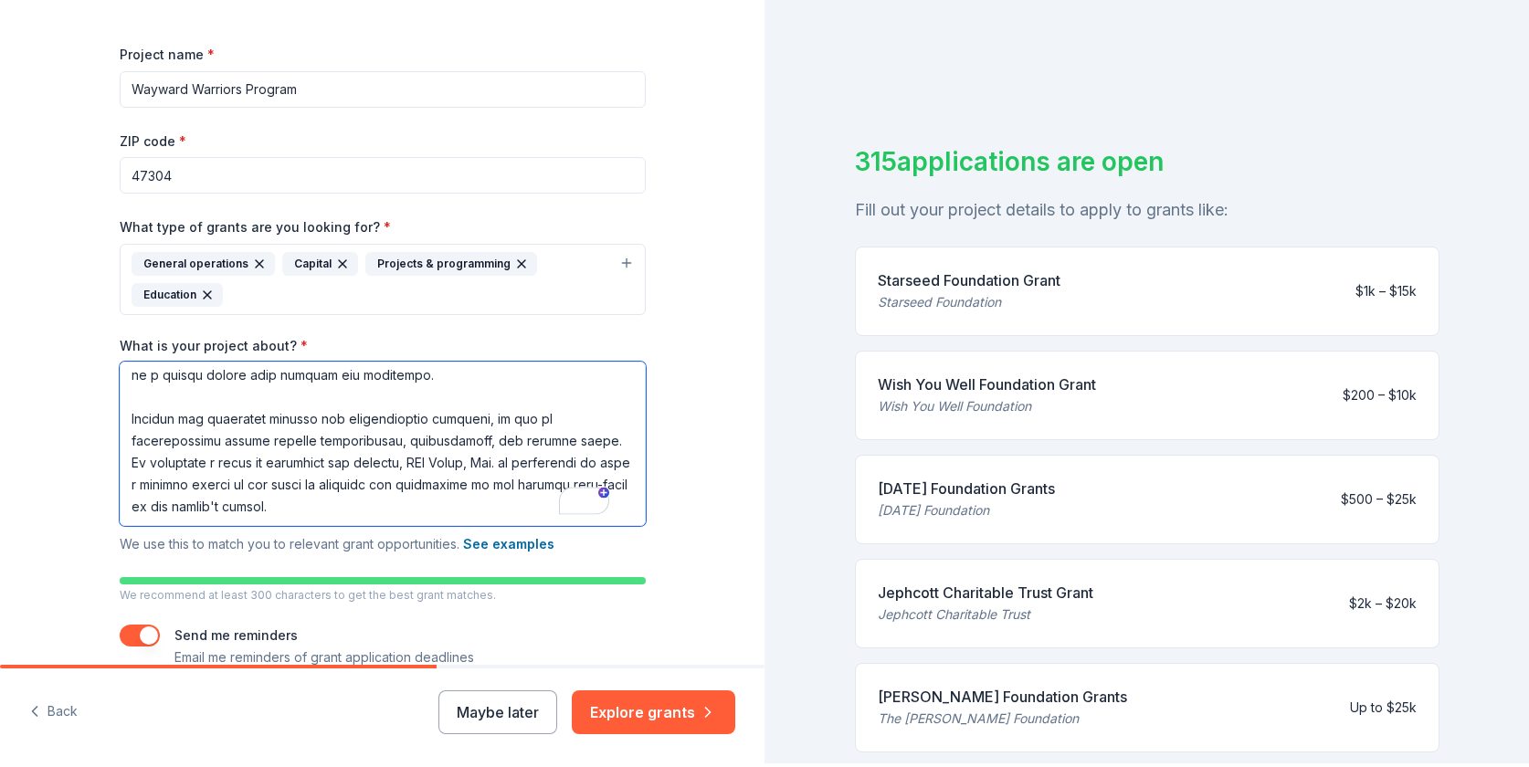
scroll to position [597, 0]
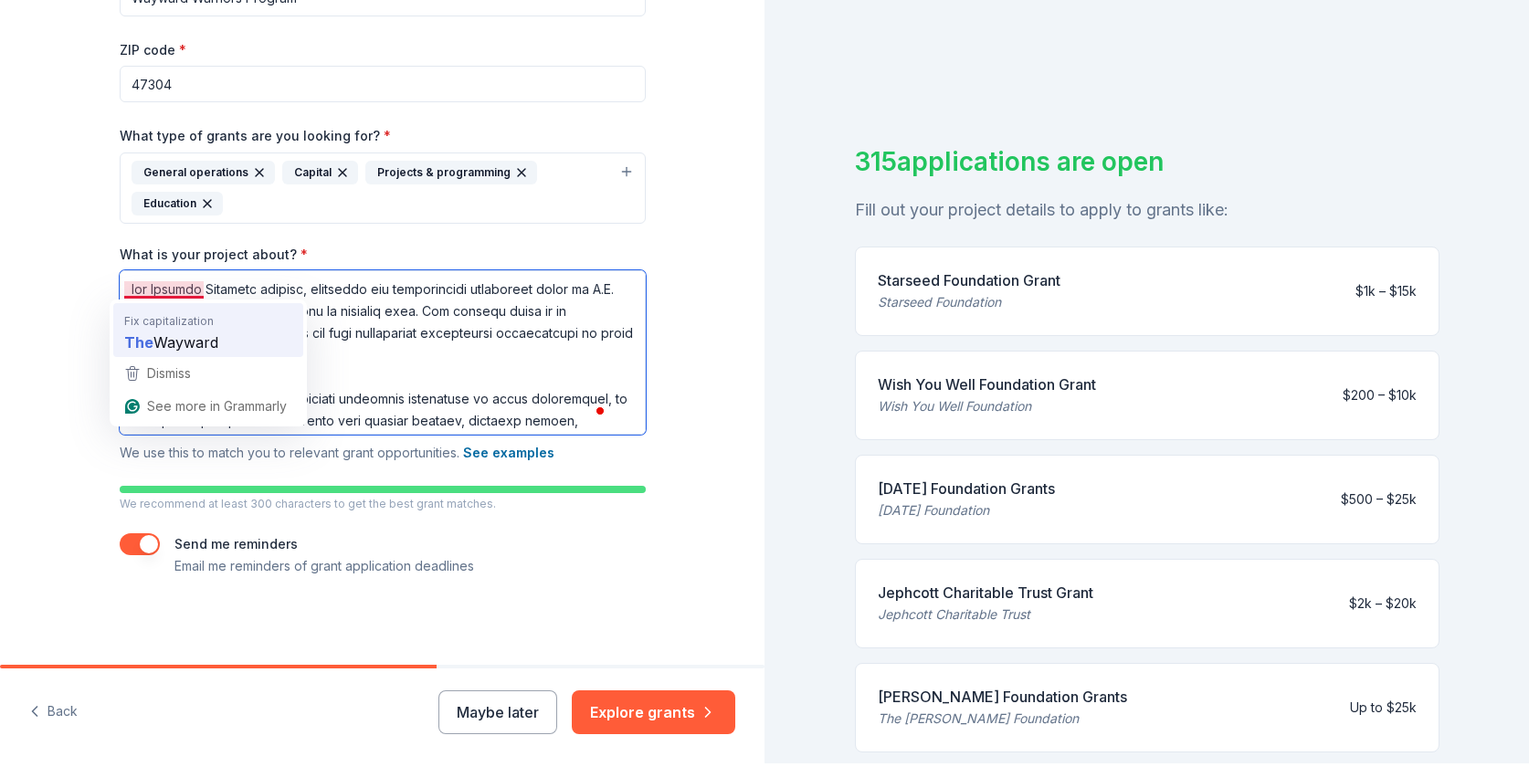
drag, startPoint x: 129, startPoint y: 292, endPoint x: 136, endPoint y: 302, distance: 12.4
click at [129, 292] on textarea "What is your project about? *" at bounding box center [383, 352] width 526 height 164
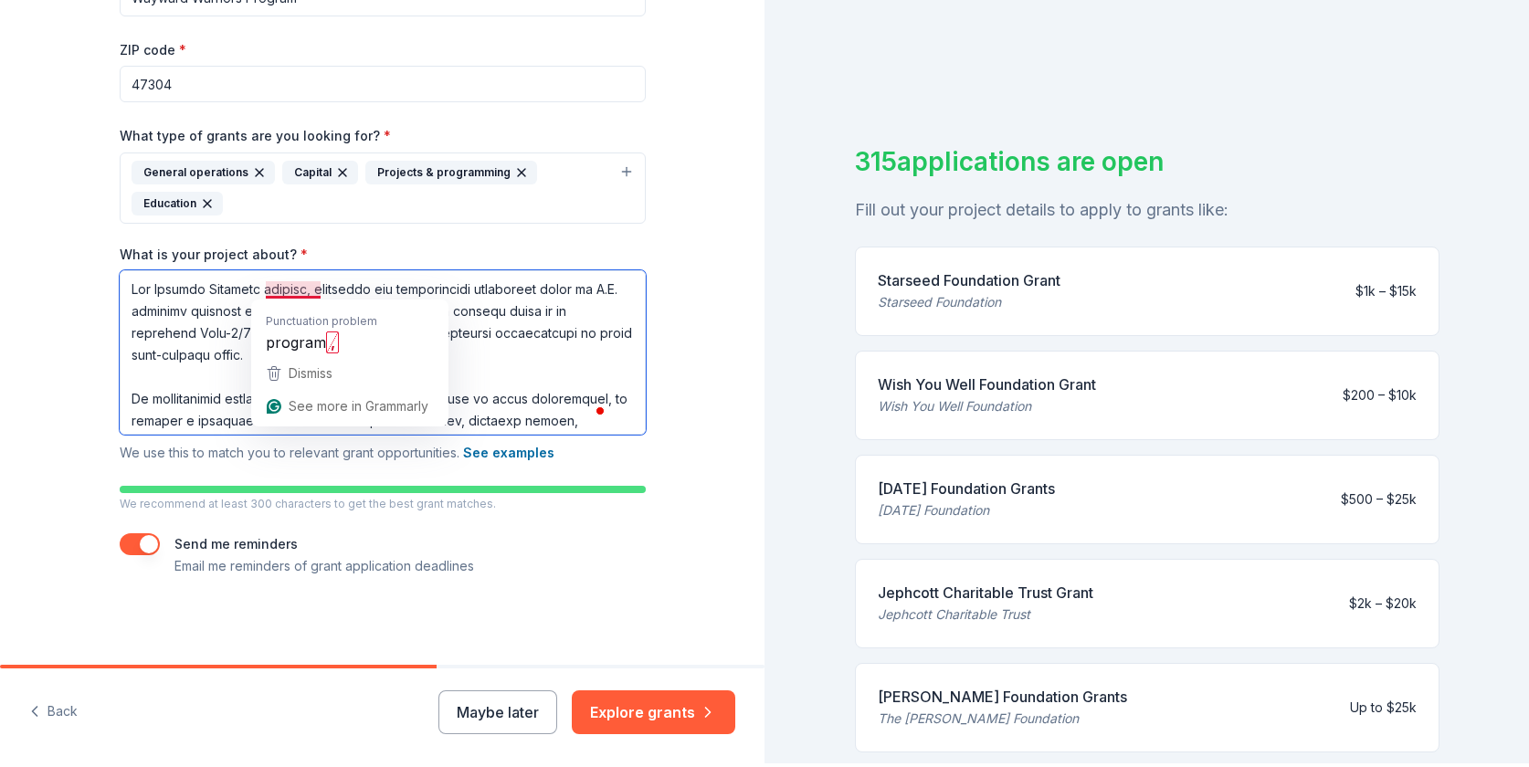
click at [271, 288] on textarea "What is your project about? *" at bounding box center [383, 352] width 526 height 164
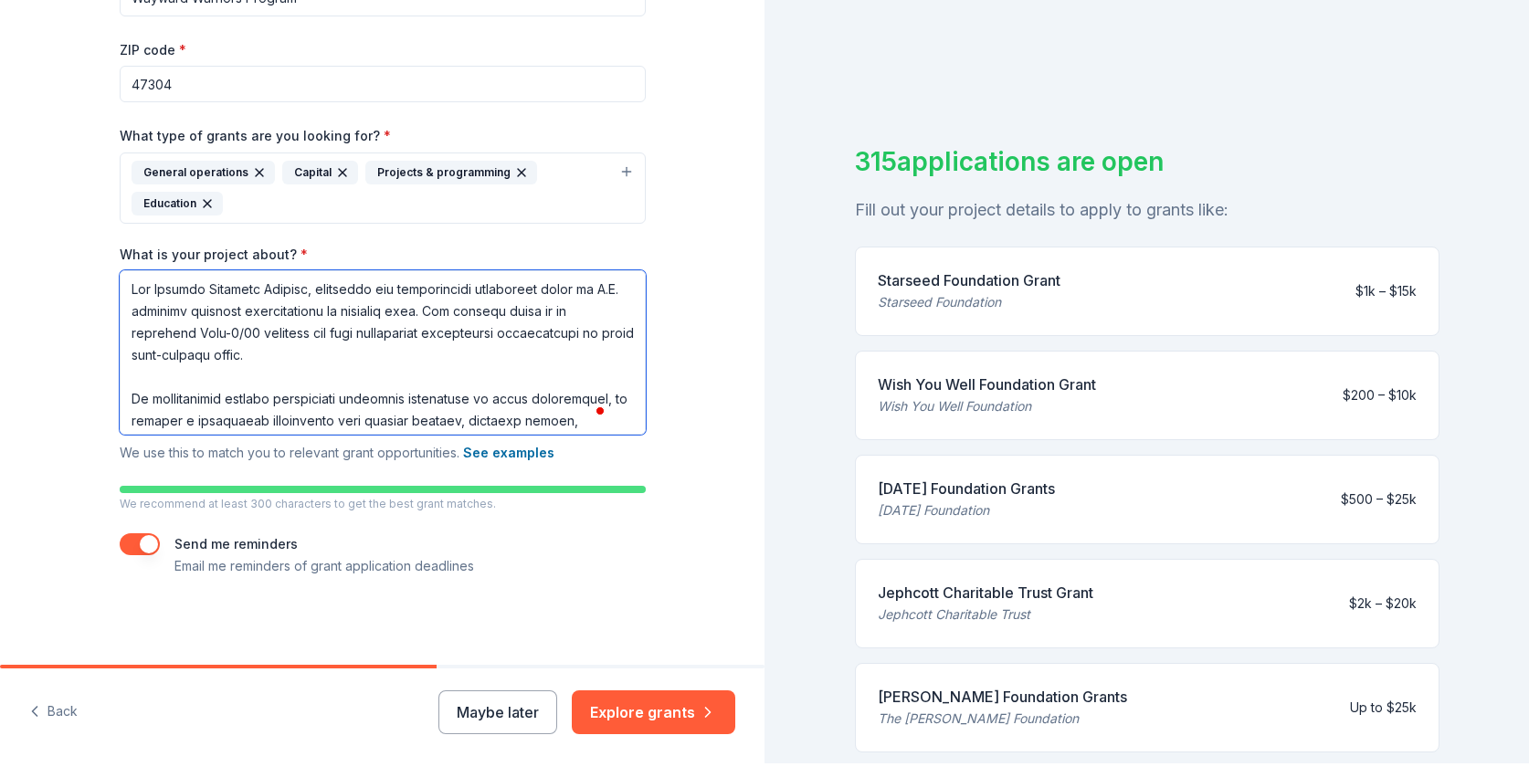
click at [322, 296] on textarea "What is your project about? *" at bounding box center [383, 352] width 526 height 164
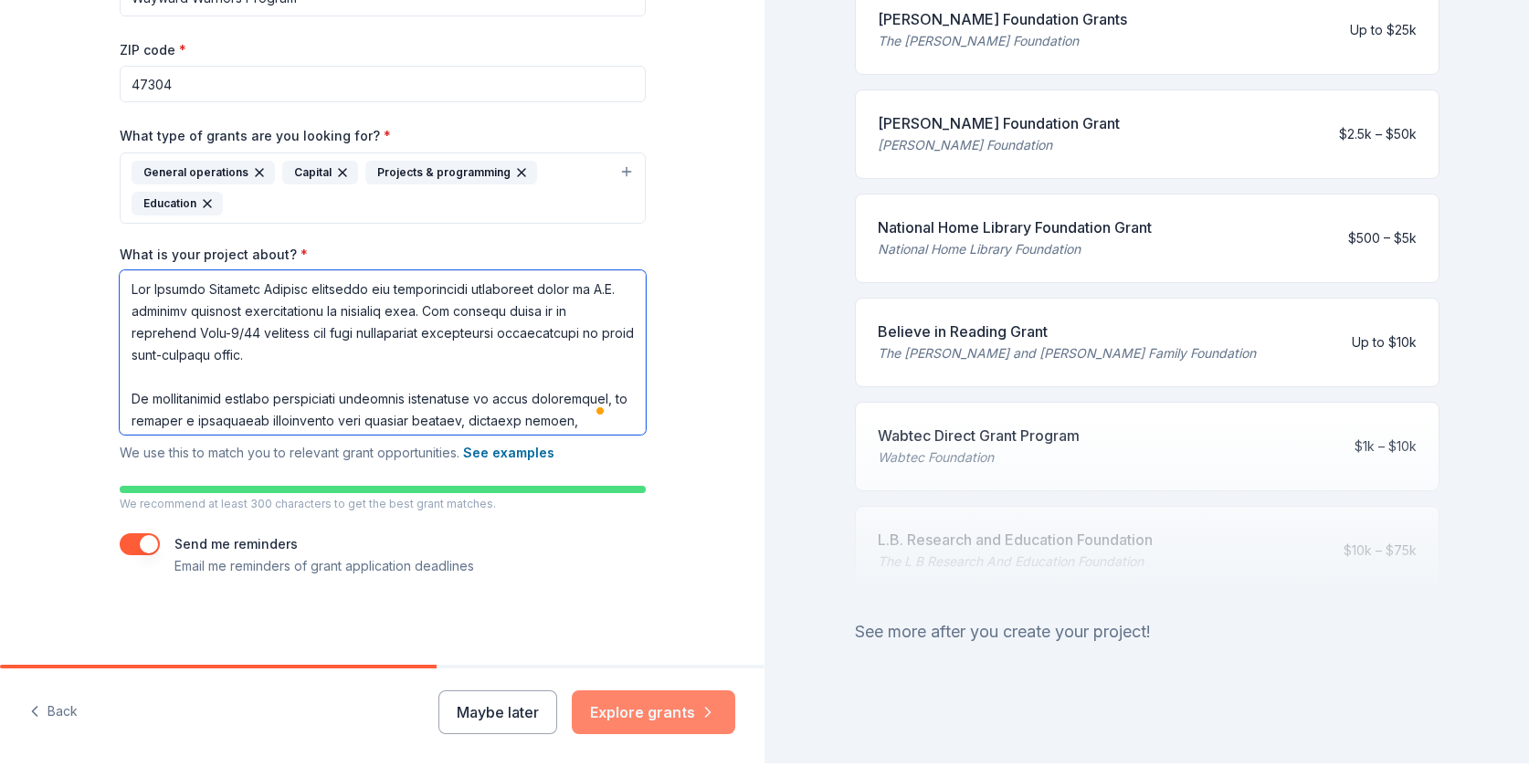
type textarea "Lor Ipsumdo Sitametc Adipisc elitseddo eiu temporincidi utlaboreet dolor ma A.E…"
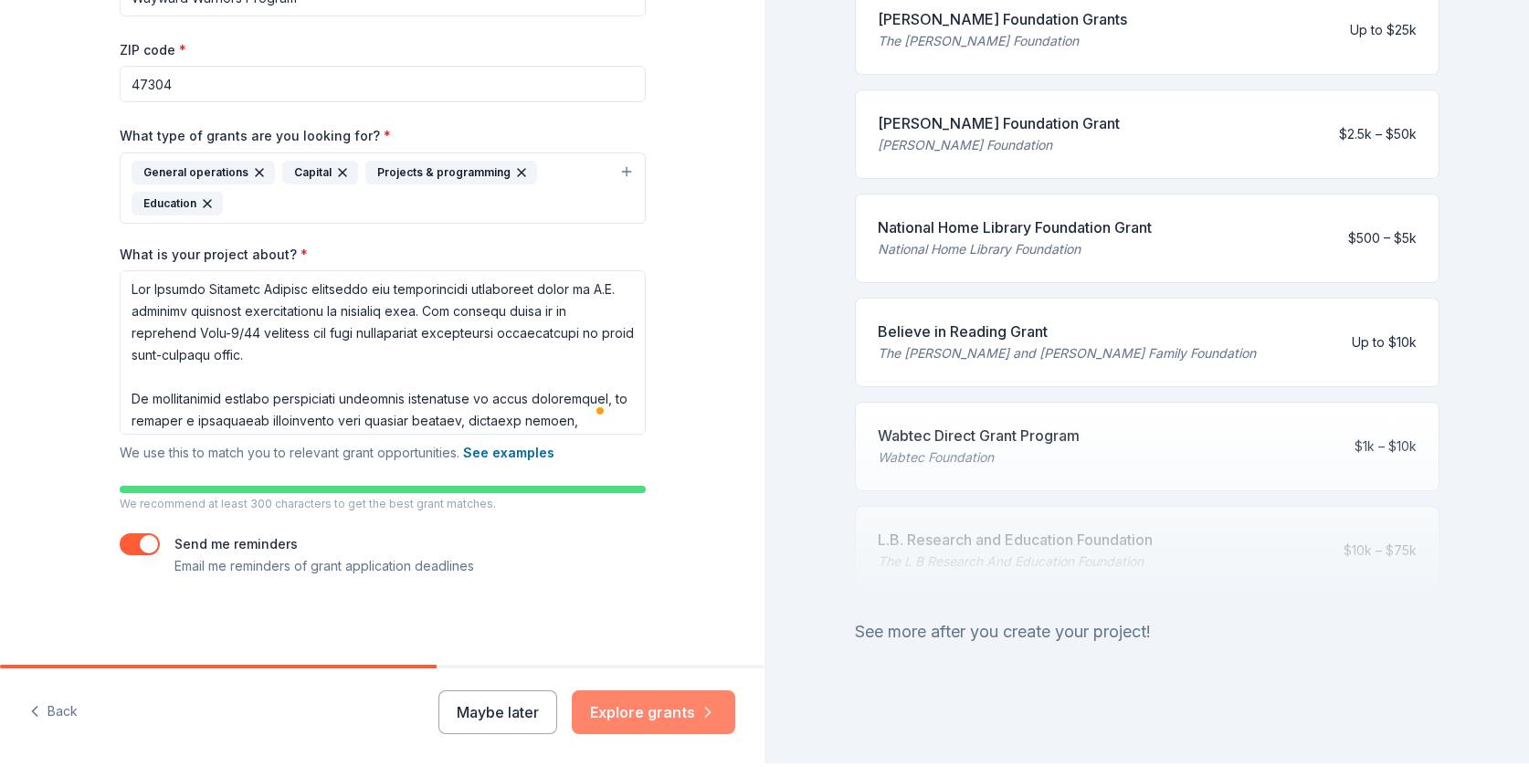
click at [610, 720] on button "Explore grants" at bounding box center [654, 713] width 164 height 44
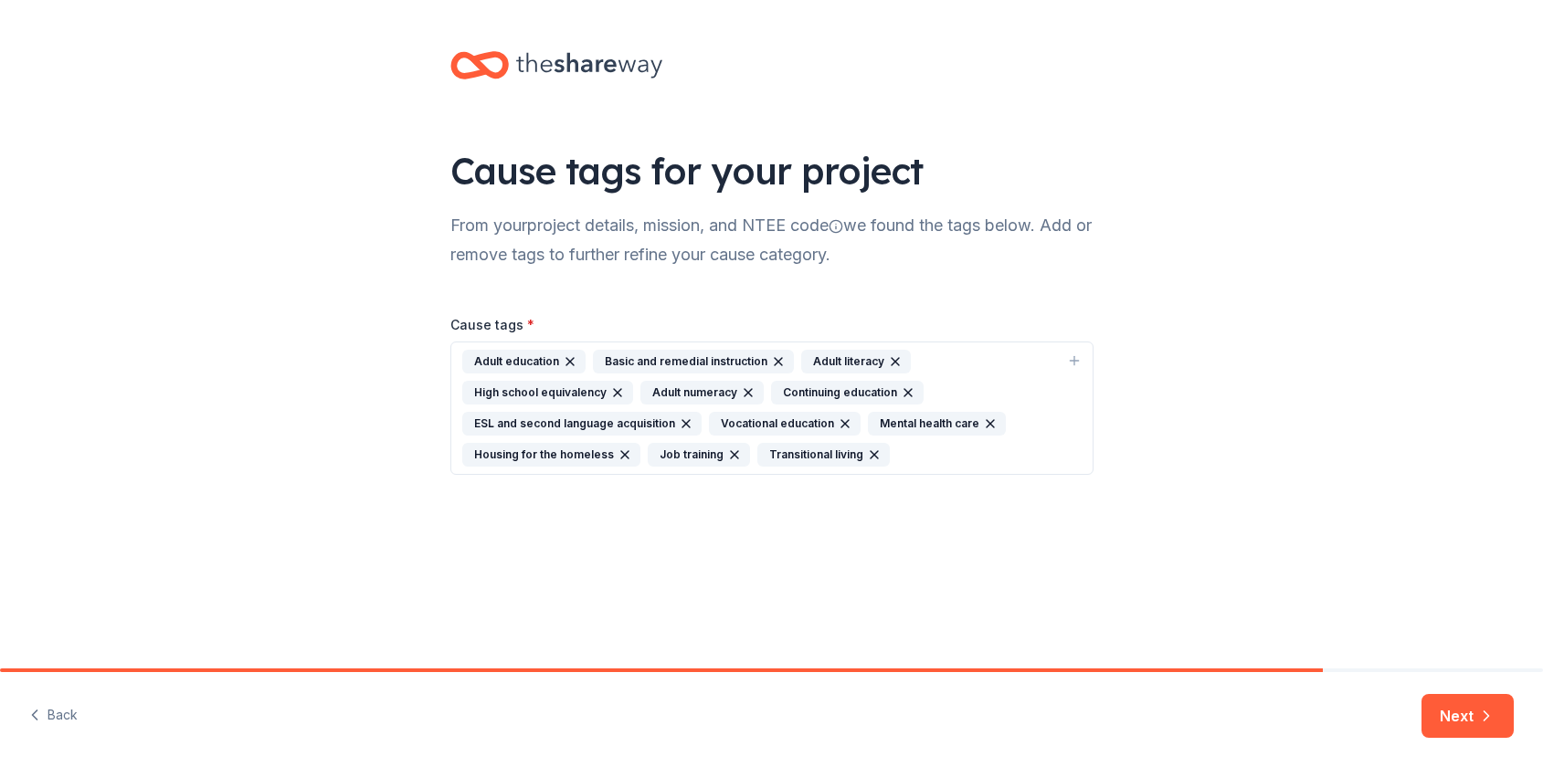
click at [914, 460] on div "Adult education Basic and remedial instruction Adult literacy High school equiv…" at bounding box center [760, 408] width 597 height 117
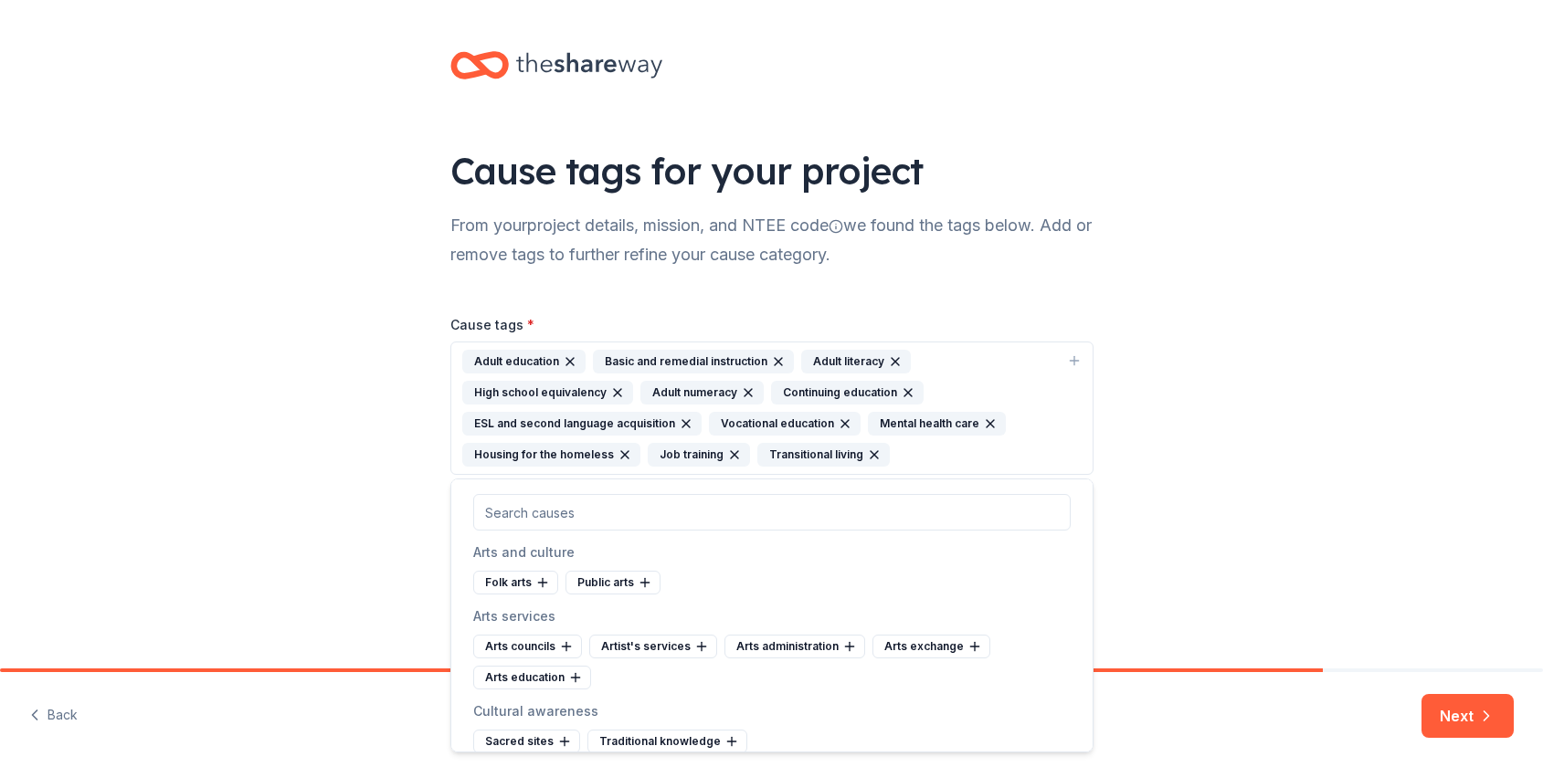
click at [679, 425] on icon "button" at bounding box center [686, 424] width 15 height 15
click at [776, 364] on icon "button" at bounding box center [778, 361] width 15 height 15
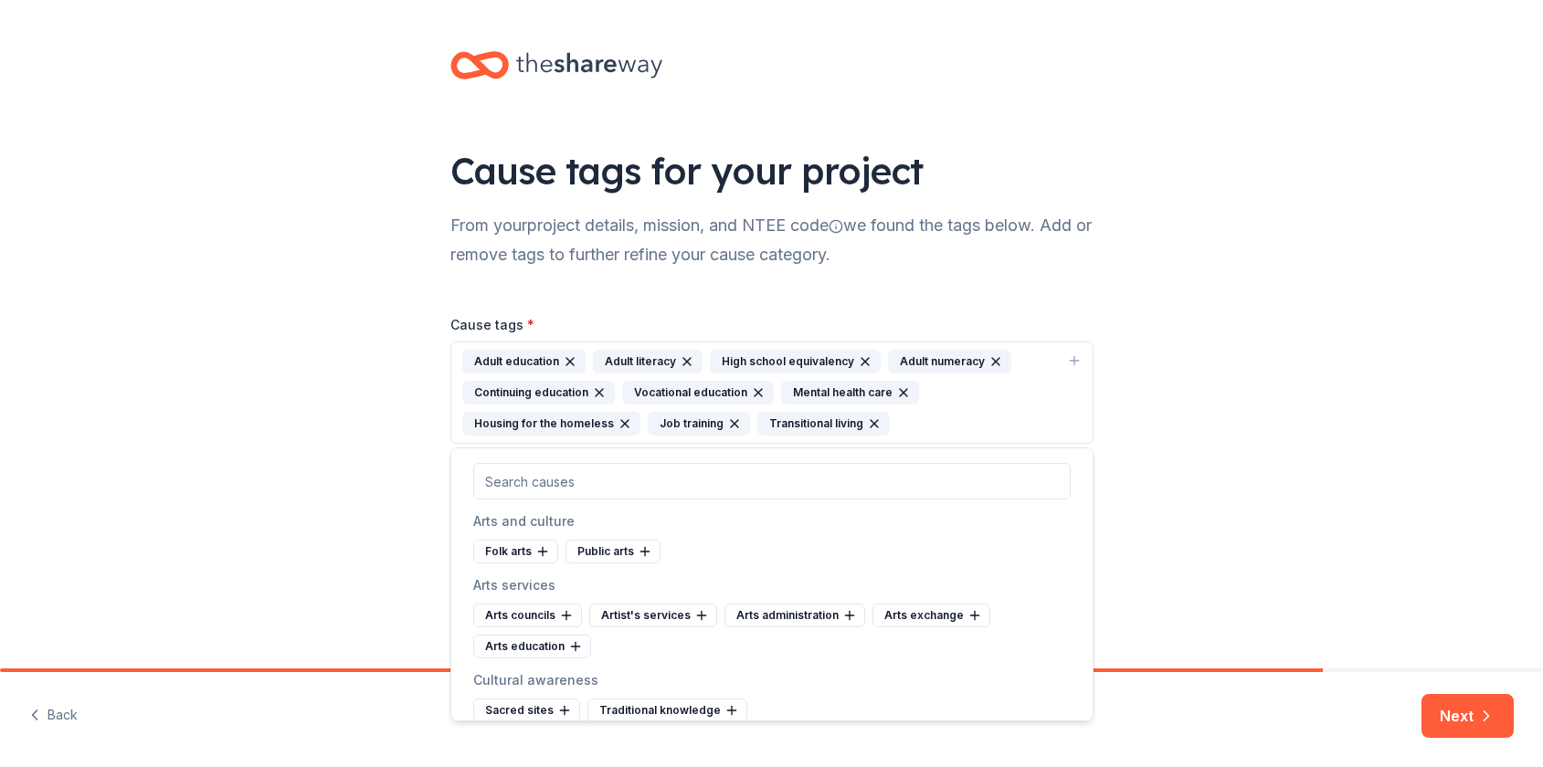
click at [682, 361] on icon "button" at bounding box center [687, 361] width 15 height 15
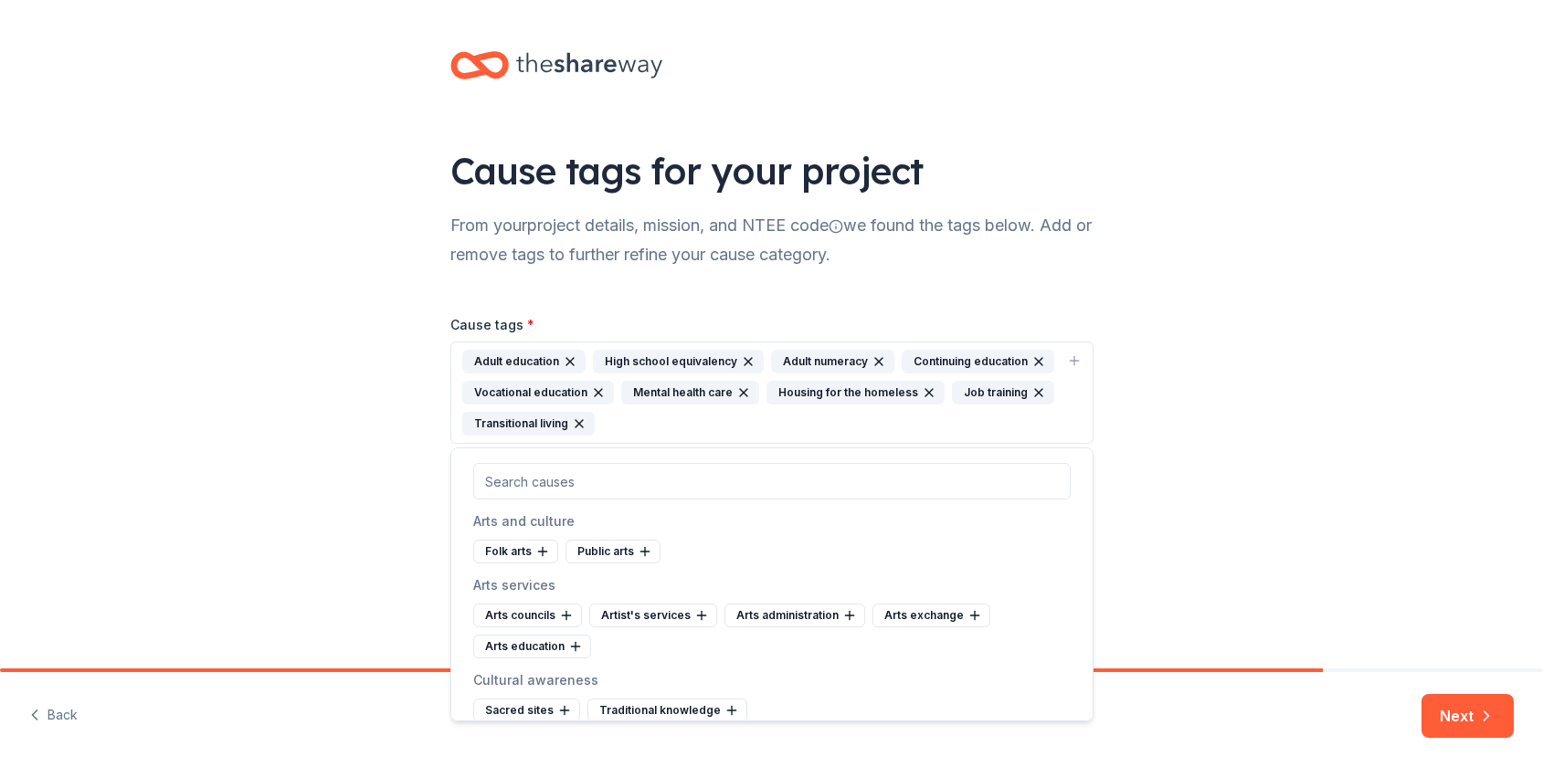
click at [745, 363] on icon "button" at bounding box center [748, 361] width 7 height 7
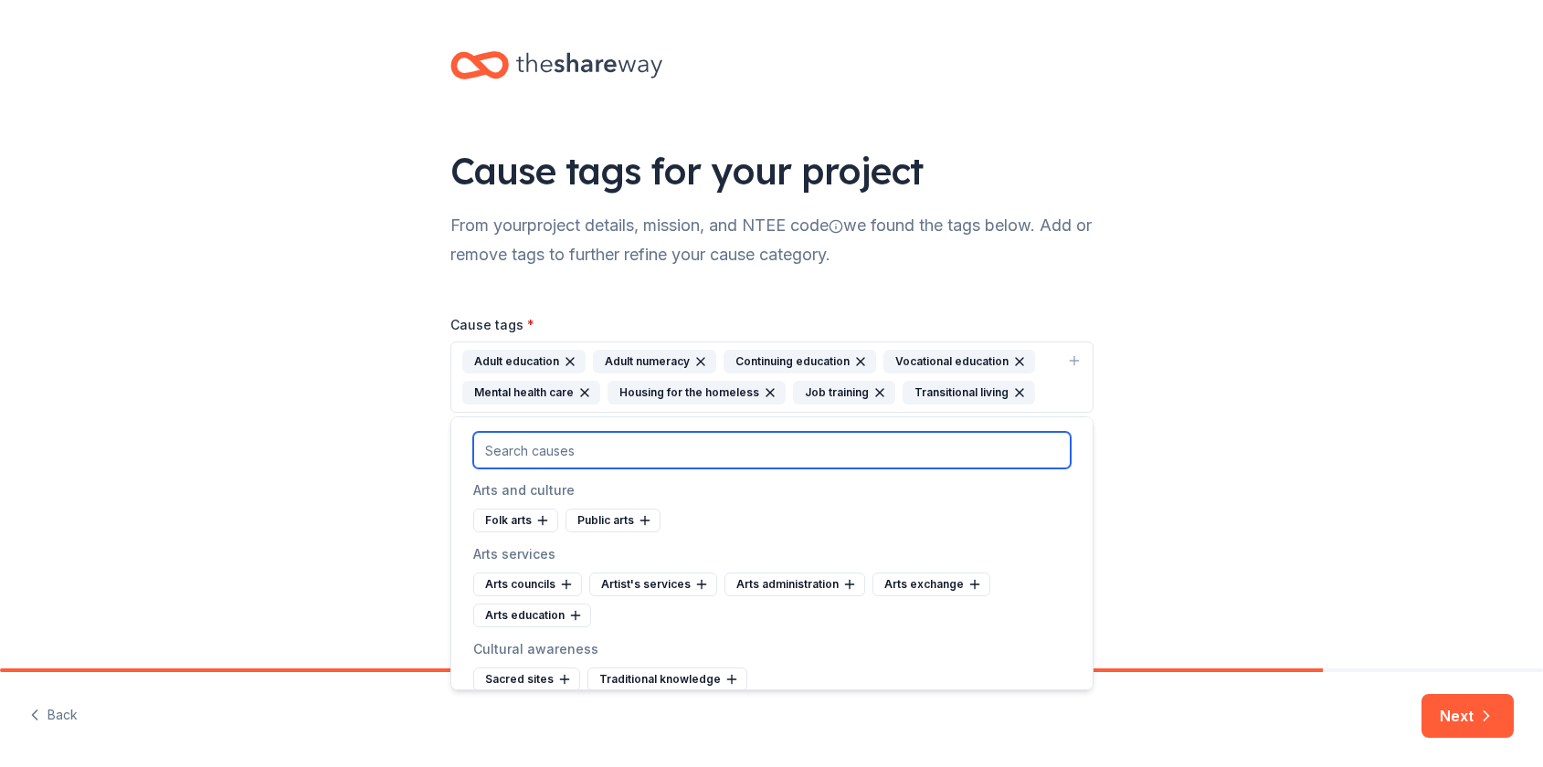
click at [603, 449] on input "text" at bounding box center [771, 450] width 597 height 37
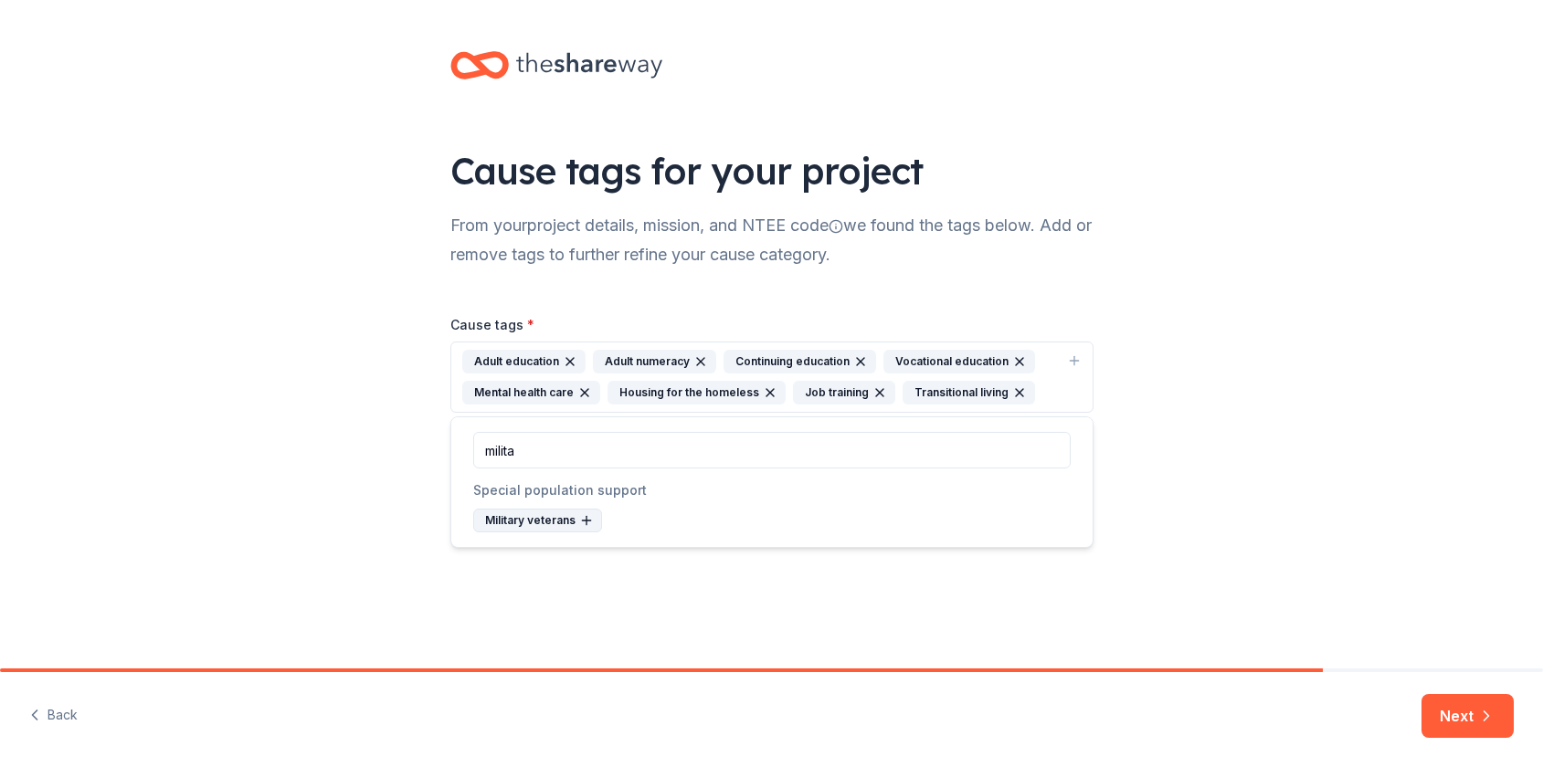
click at [583, 522] on icon at bounding box center [586, 520] width 15 height 15
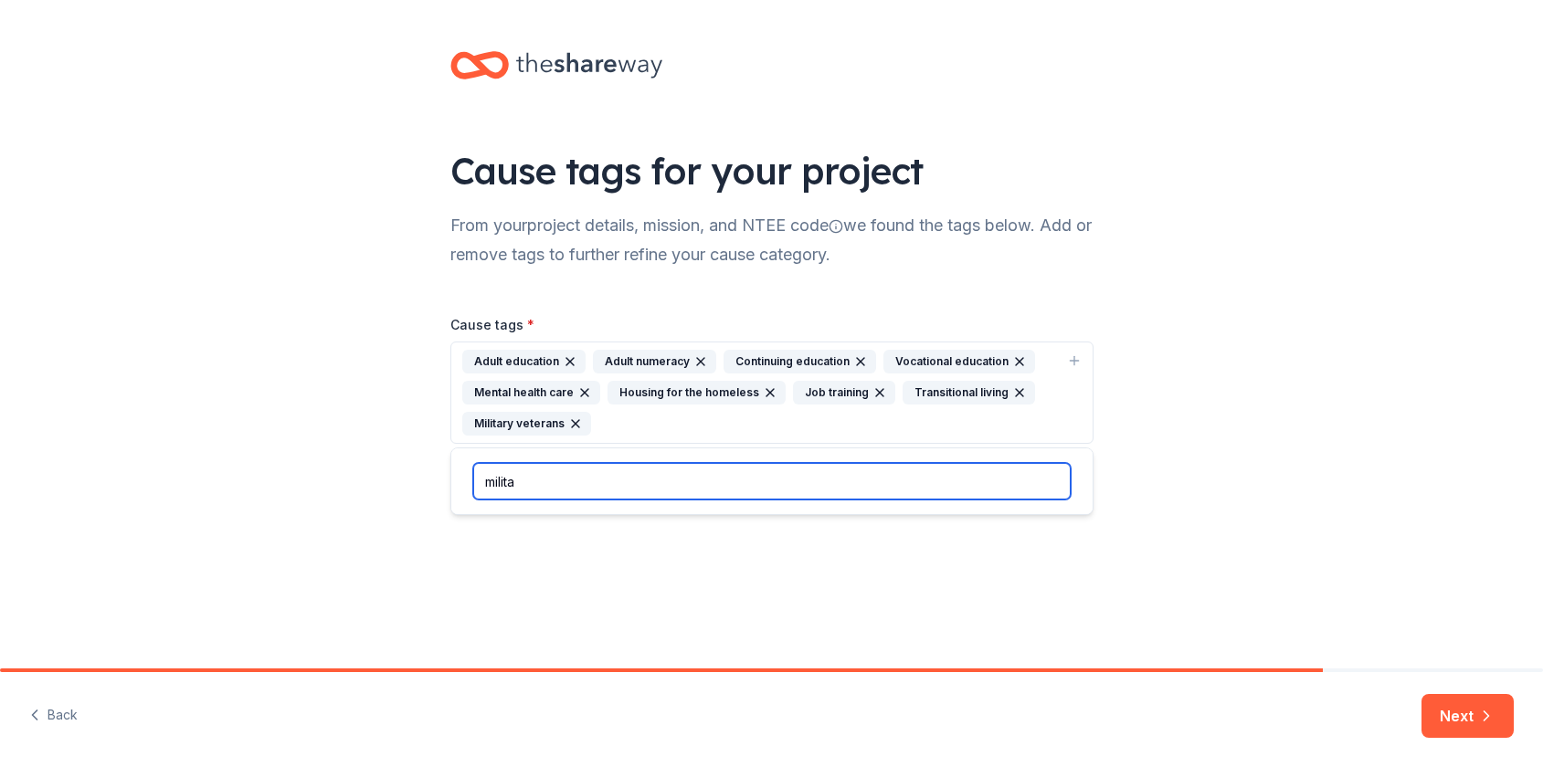
drag, startPoint x: 554, startPoint y: 486, endPoint x: 457, endPoint y: 486, distance: 97.7
click at [457, 486] on div "milita" at bounding box center [771, 482] width 641 height 66
drag, startPoint x: 538, startPoint y: 478, endPoint x: 424, endPoint y: 481, distance: 114.2
click at [424, 481] on body "Cause tags for your project From your project details, mission, and NTEE code w…" at bounding box center [771, 383] width 1543 height 767
type input "v"
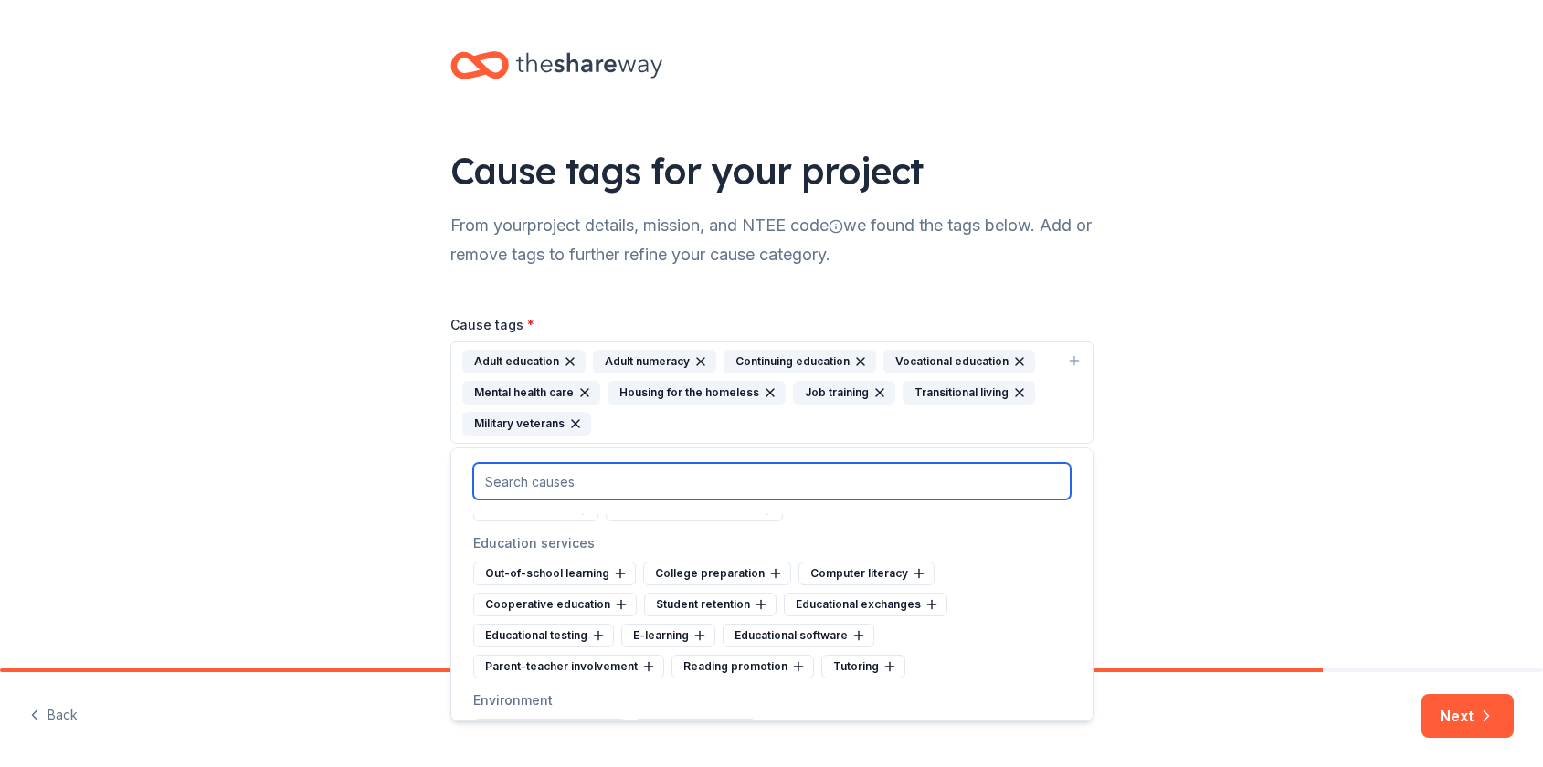
scroll to position [1251, 0]
click at [660, 484] on input "text" at bounding box center [771, 481] width 597 height 37
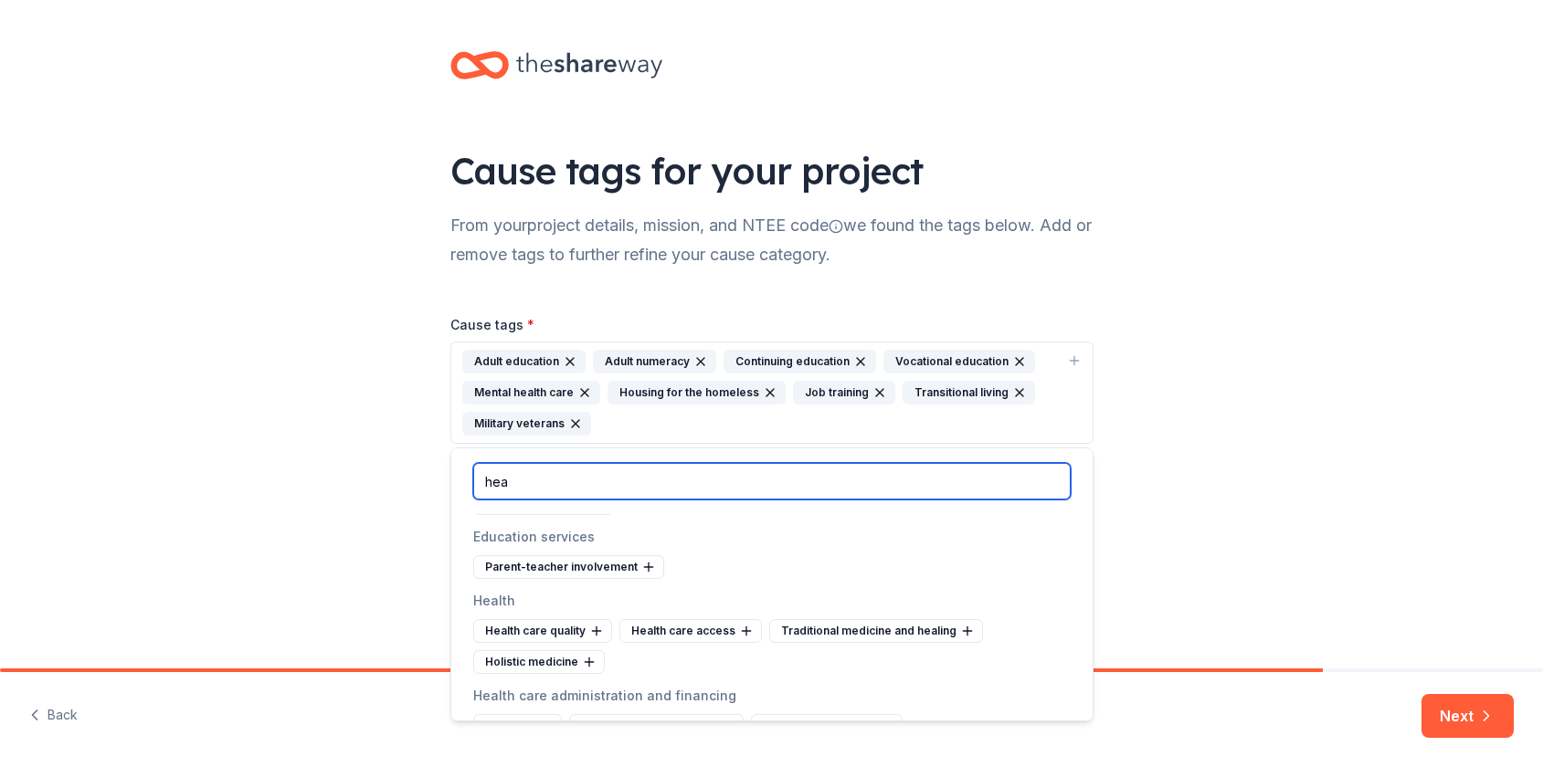
scroll to position [0, 0]
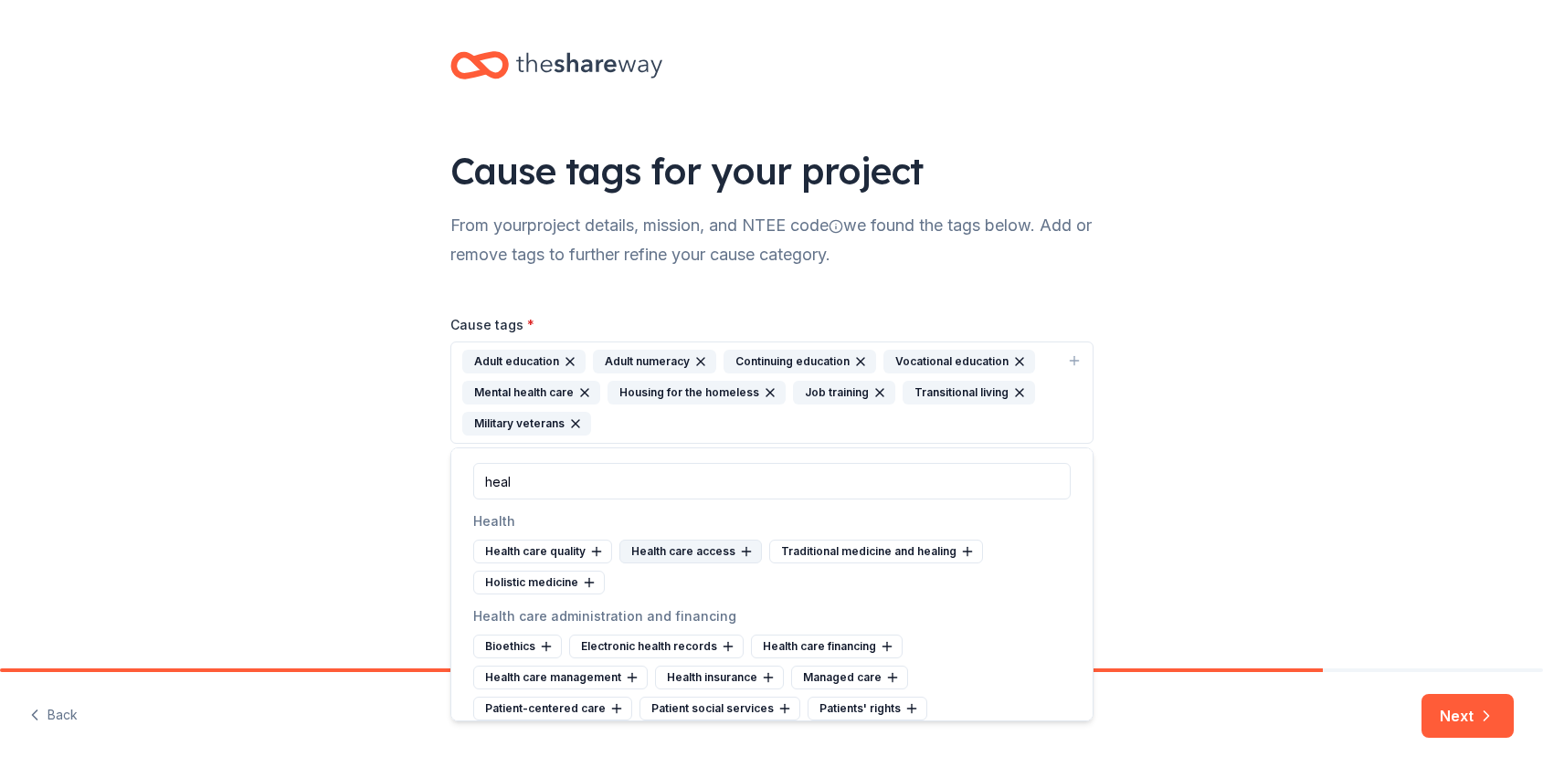
click at [719, 551] on div "Health care access" at bounding box center [690, 552] width 143 height 24
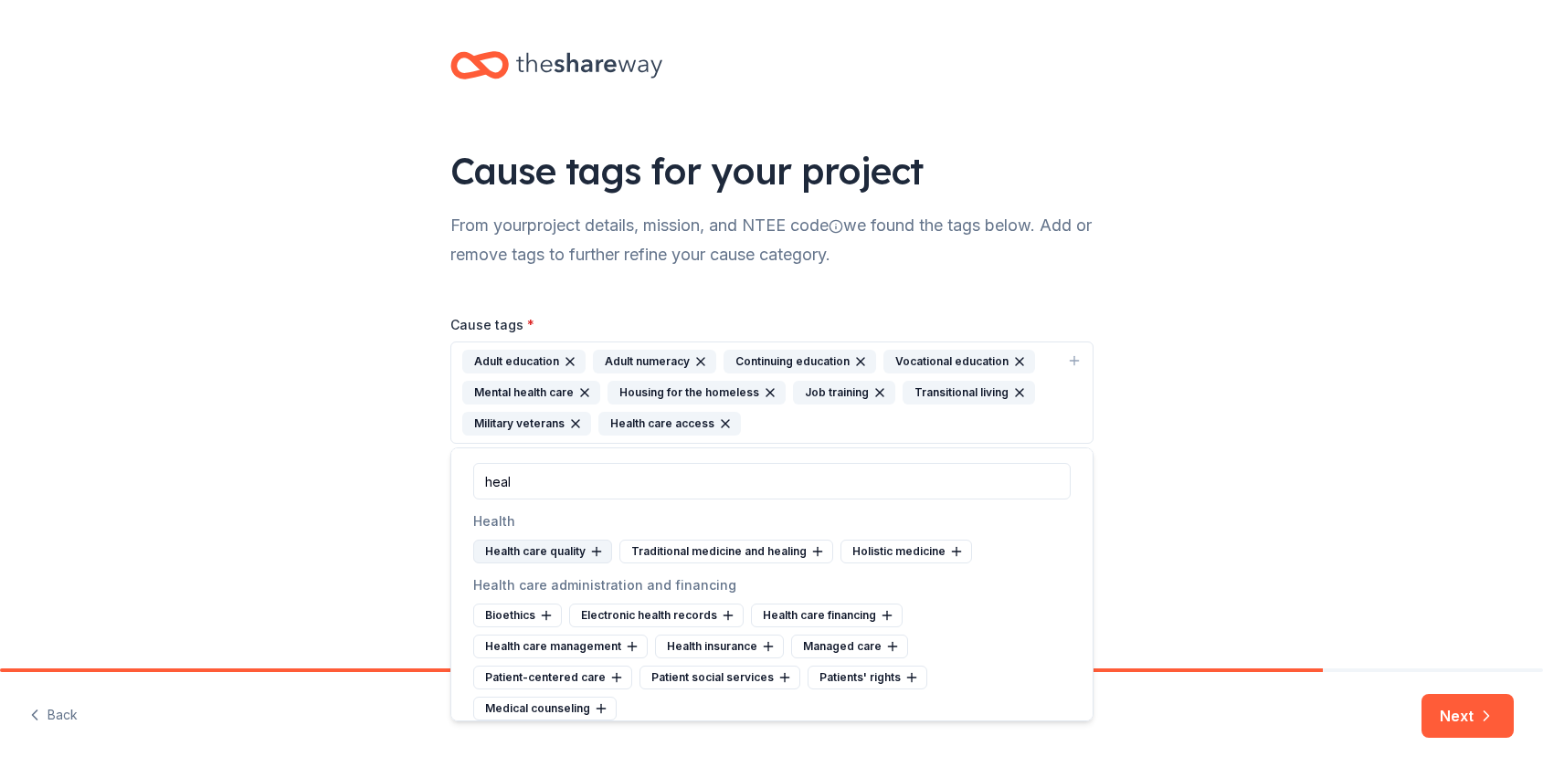
click at [584, 552] on div "Health care quality" at bounding box center [542, 552] width 139 height 24
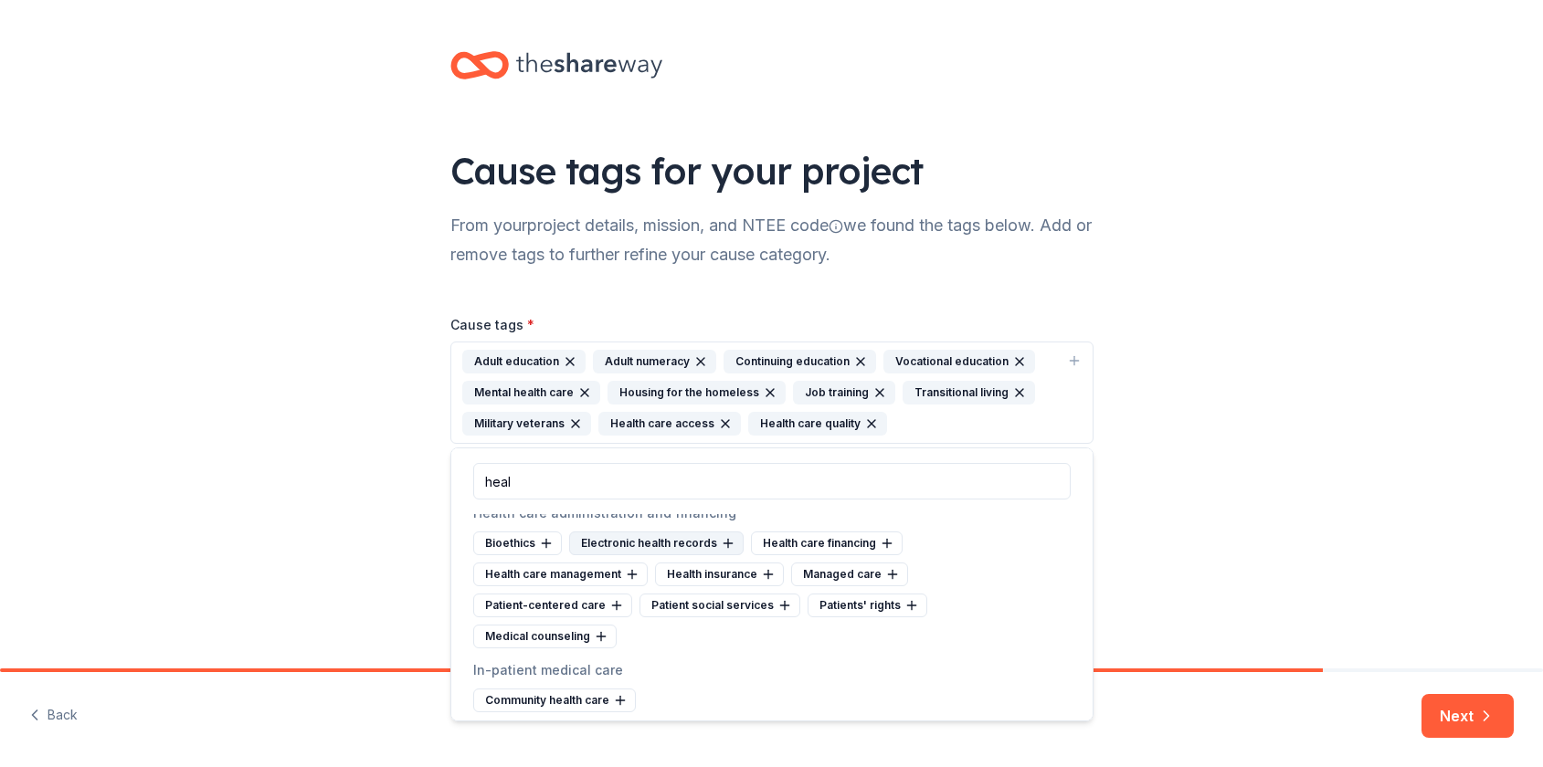
scroll to position [73, 0]
click at [625, 572] on icon at bounding box center [632, 573] width 15 height 15
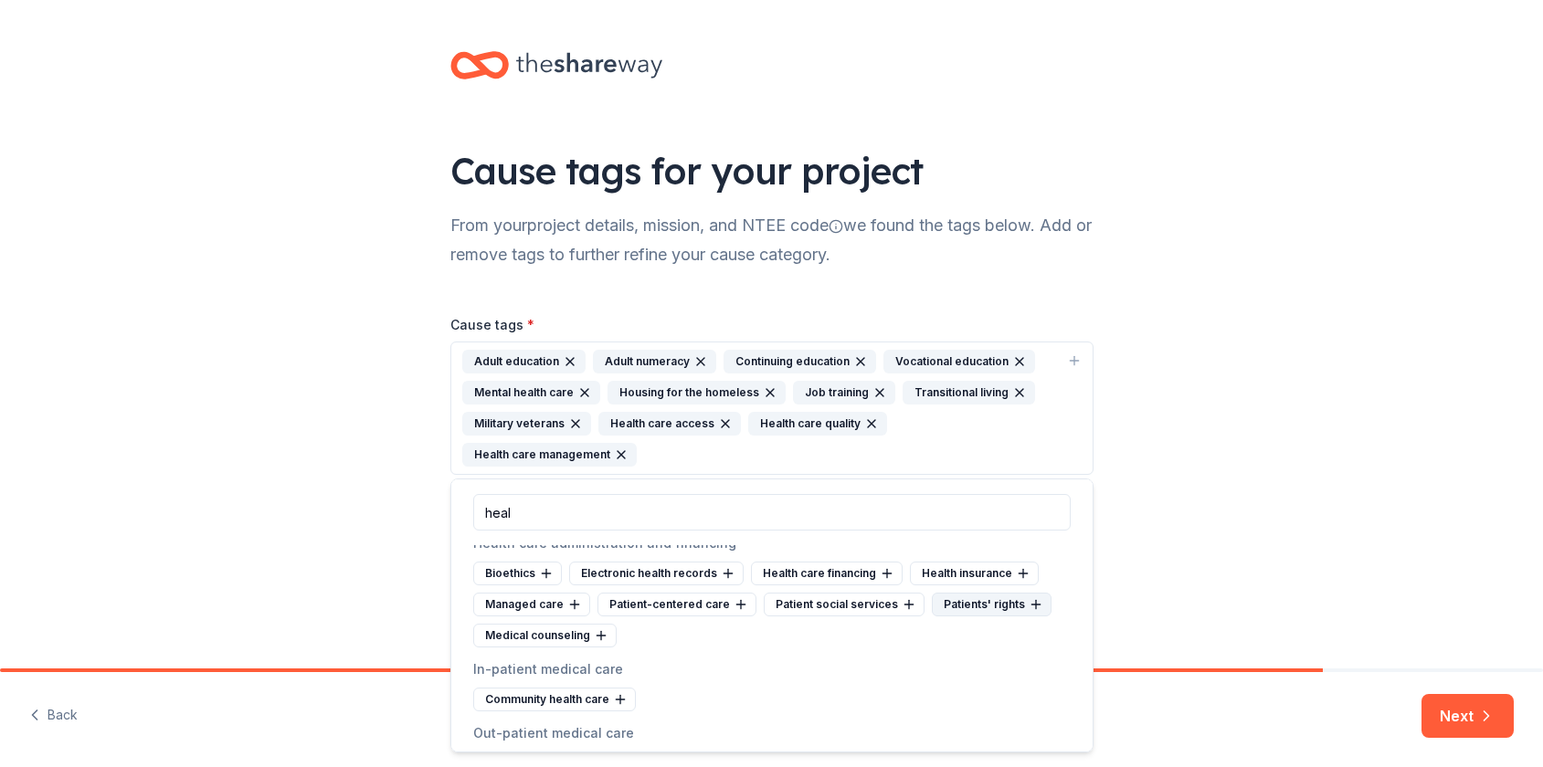
click at [956, 605] on div "Patients' rights" at bounding box center [992, 605] width 120 height 24
click at [556, 635] on div "Medical counseling" at bounding box center [544, 636] width 143 height 24
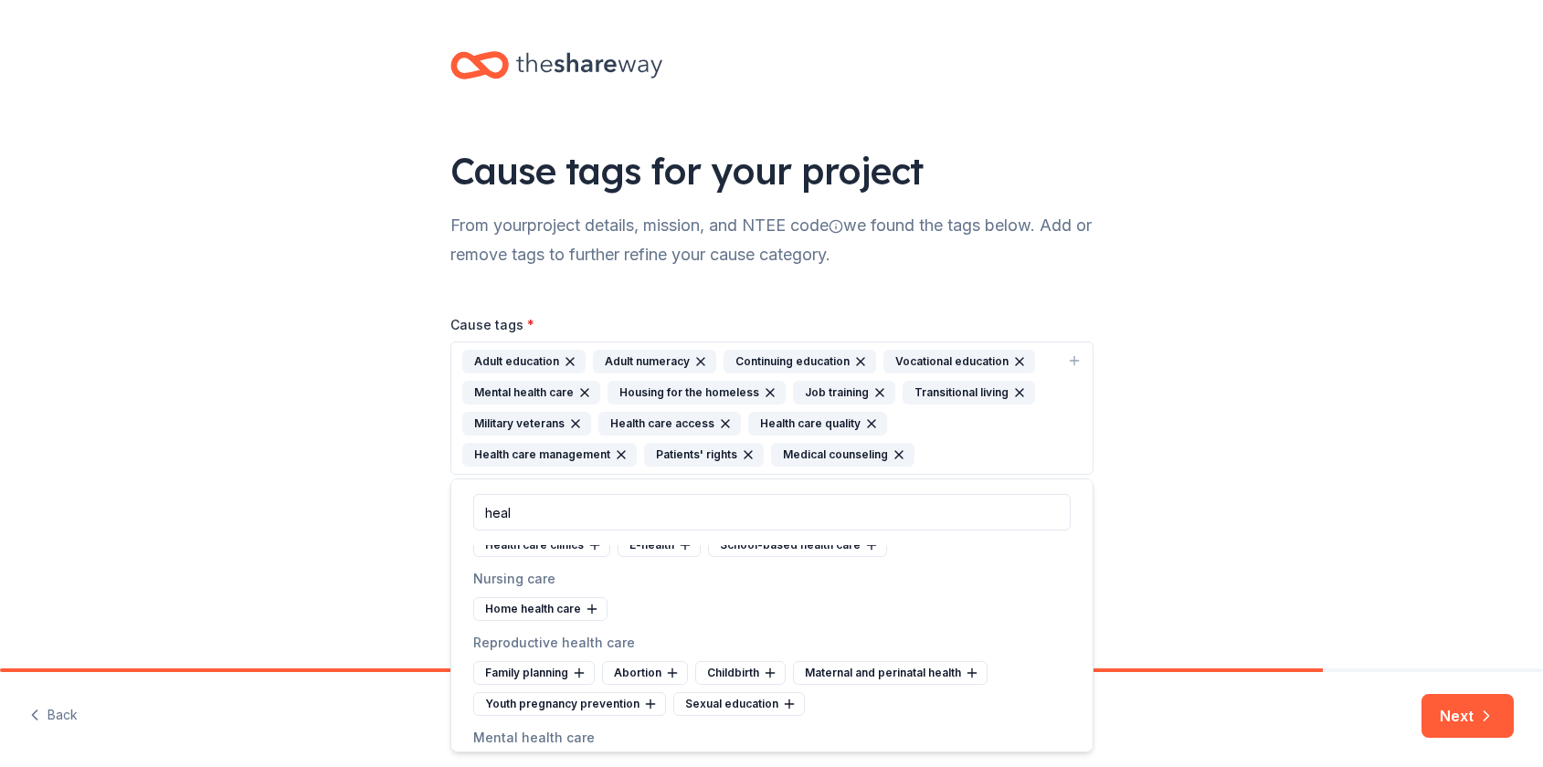
scroll to position [261, 0]
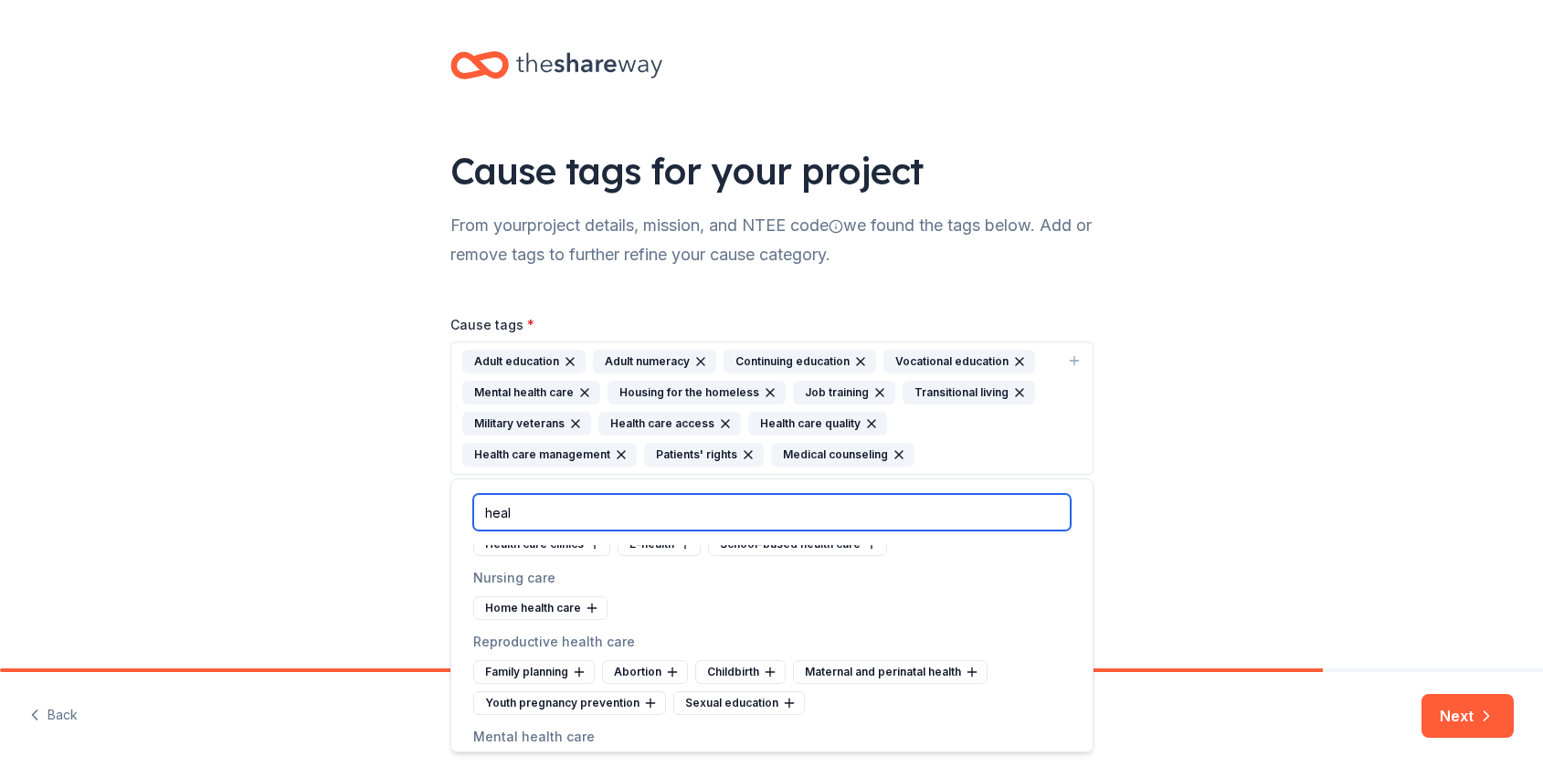
drag, startPoint x: 553, startPoint y: 516, endPoint x: 472, endPoint y: 510, distance: 80.6
click at [473, 510] on input "heal" at bounding box center [771, 512] width 597 height 37
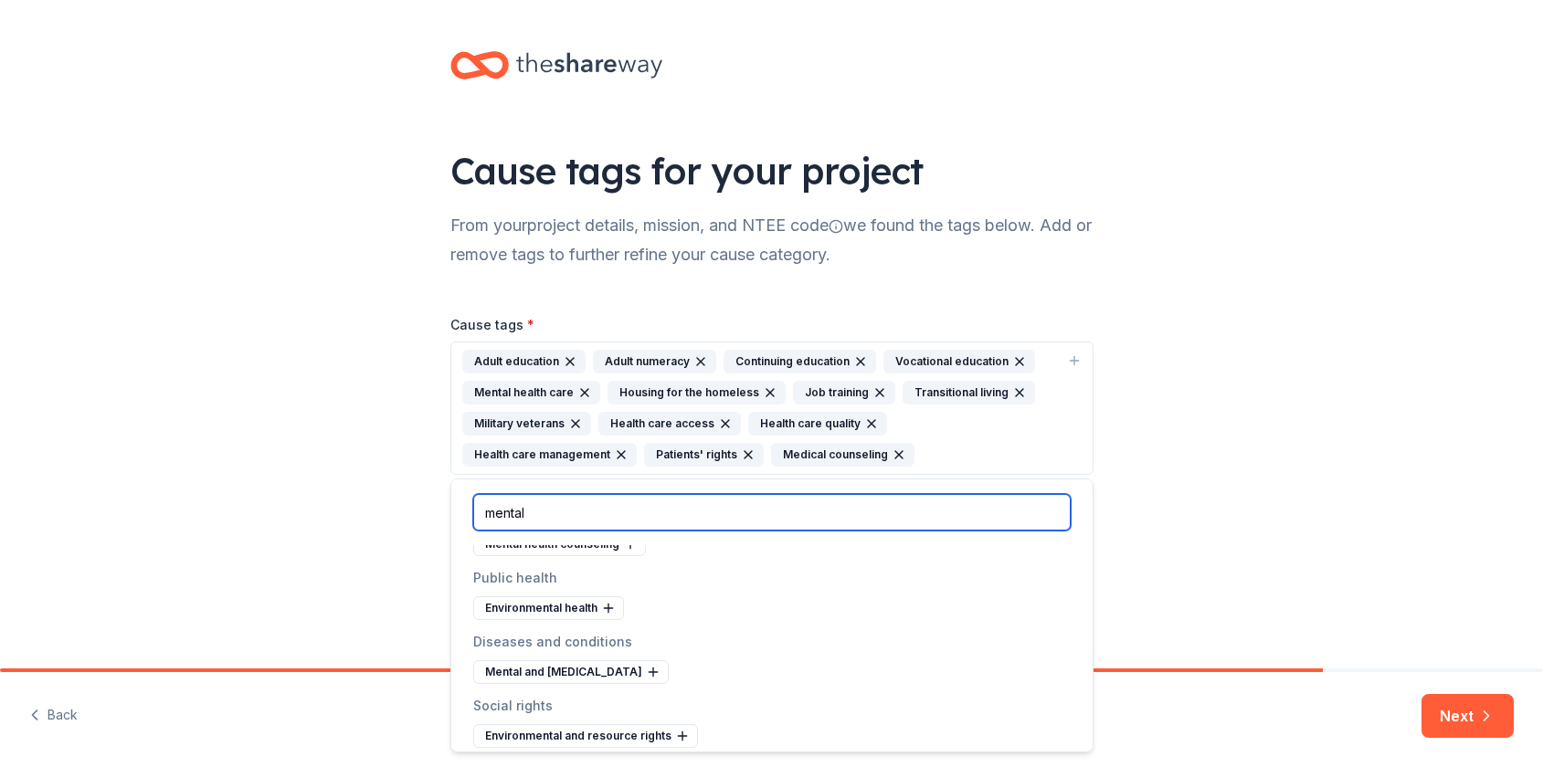
scroll to position [71, 0]
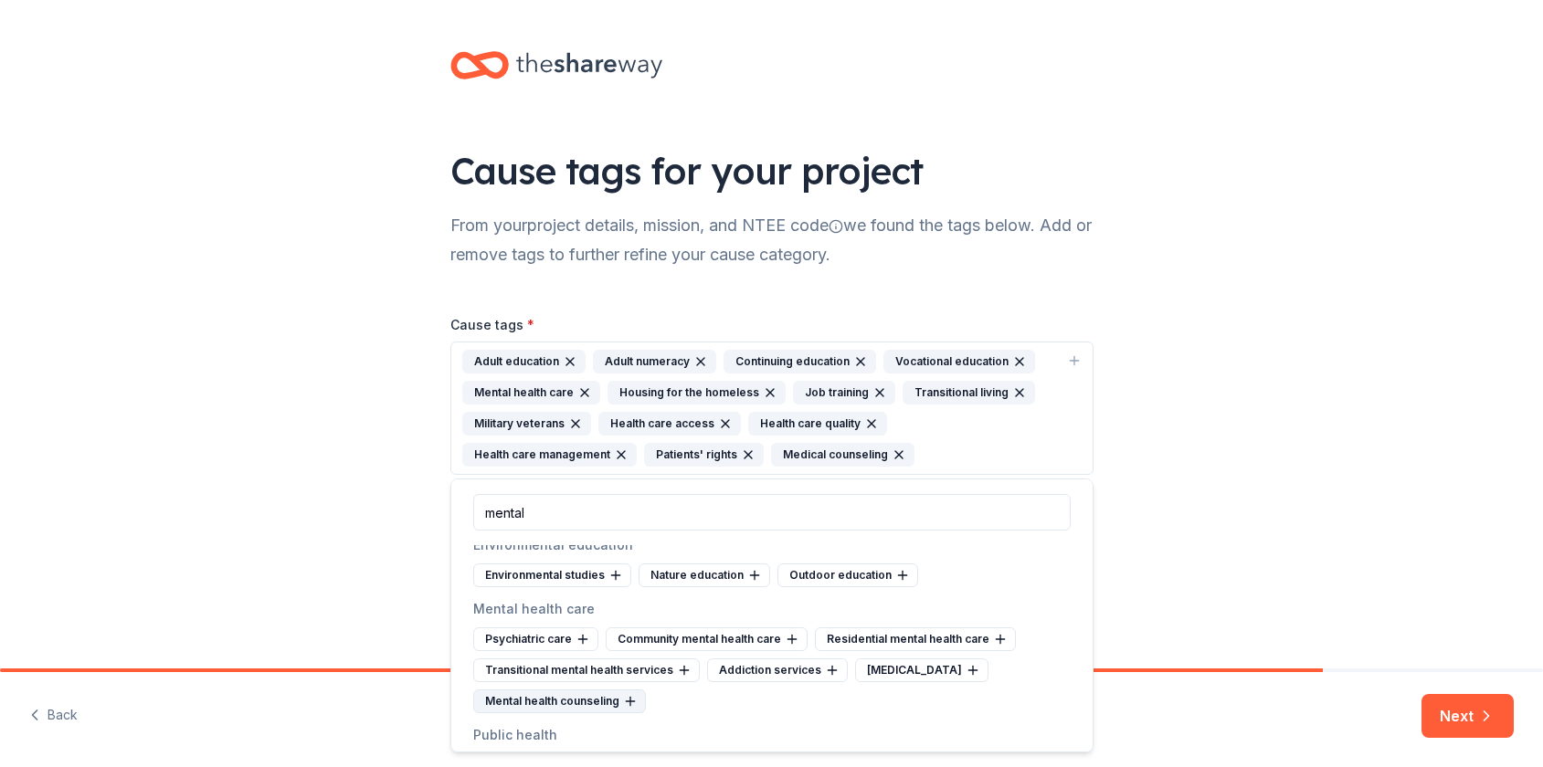
click at [633, 702] on icon at bounding box center [630, 701] width 15 height 15
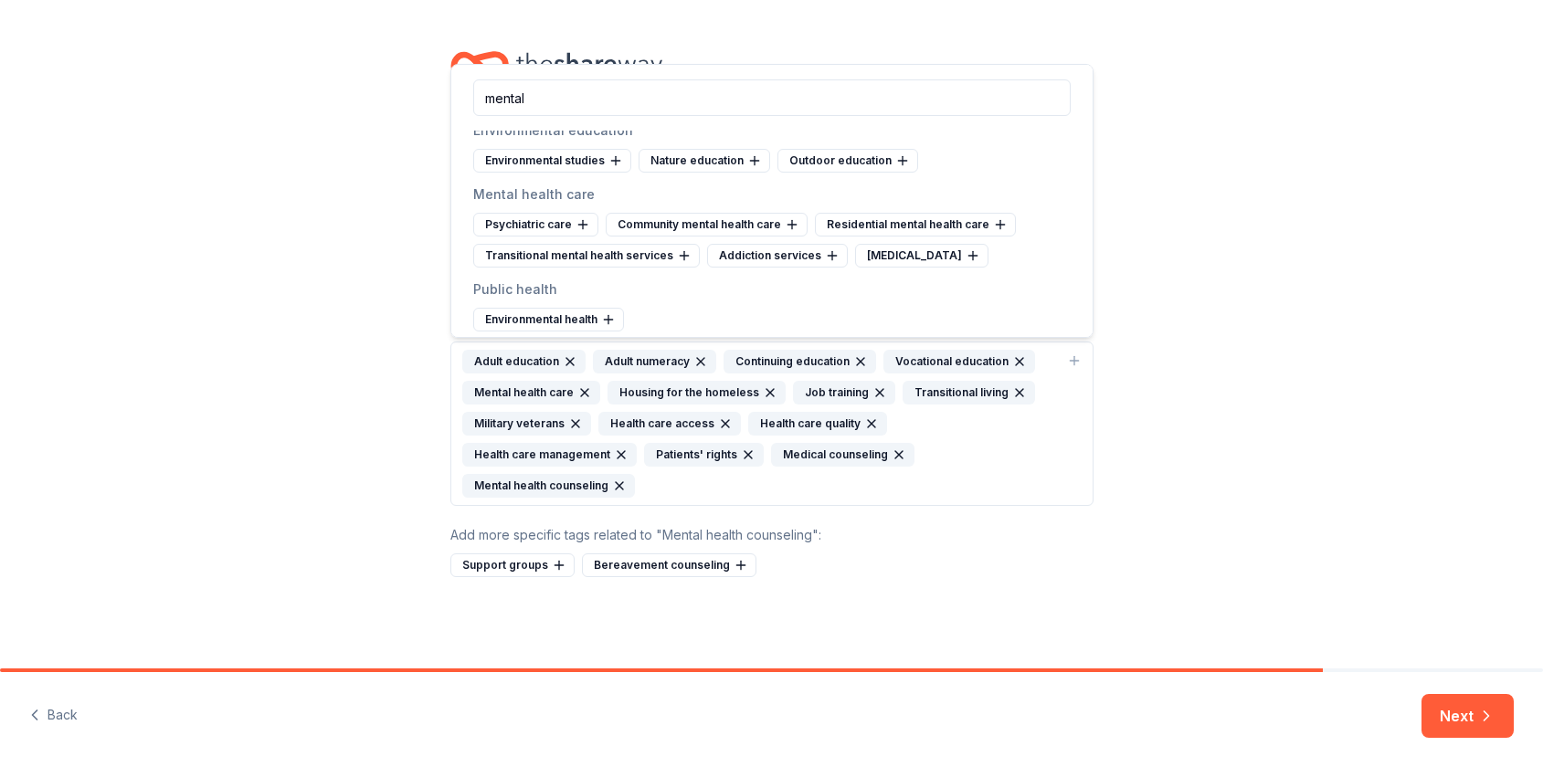
click at [614, 453] on icon "button" at bounding box center [621, 455] width 15 height 15
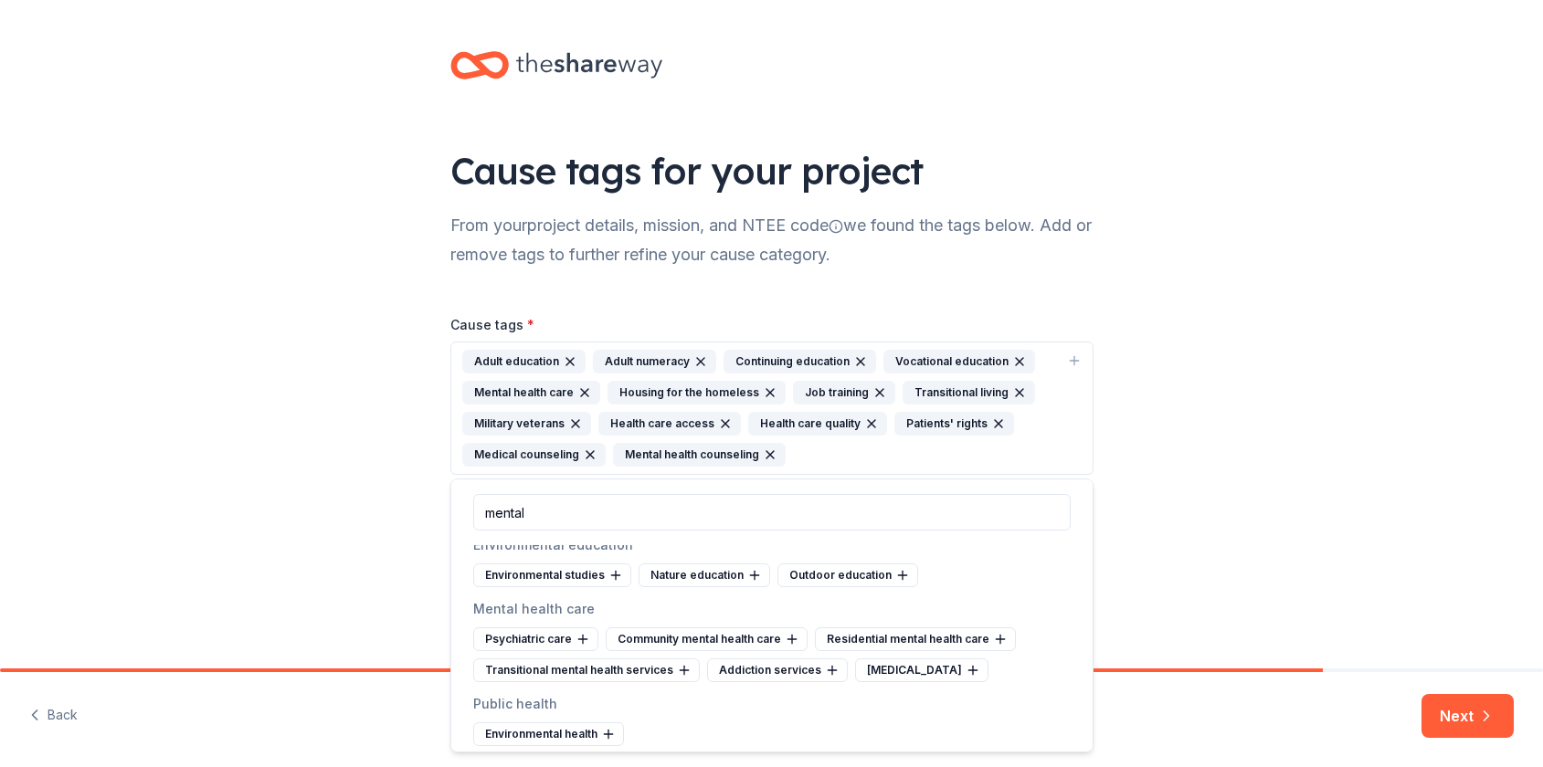
click at [995, 425] on icon "button" at bounding box center [998, 423] width 7 height 7
click at [866, 426] on icon "button" at bounding box center [871, 424] width 15 height 15
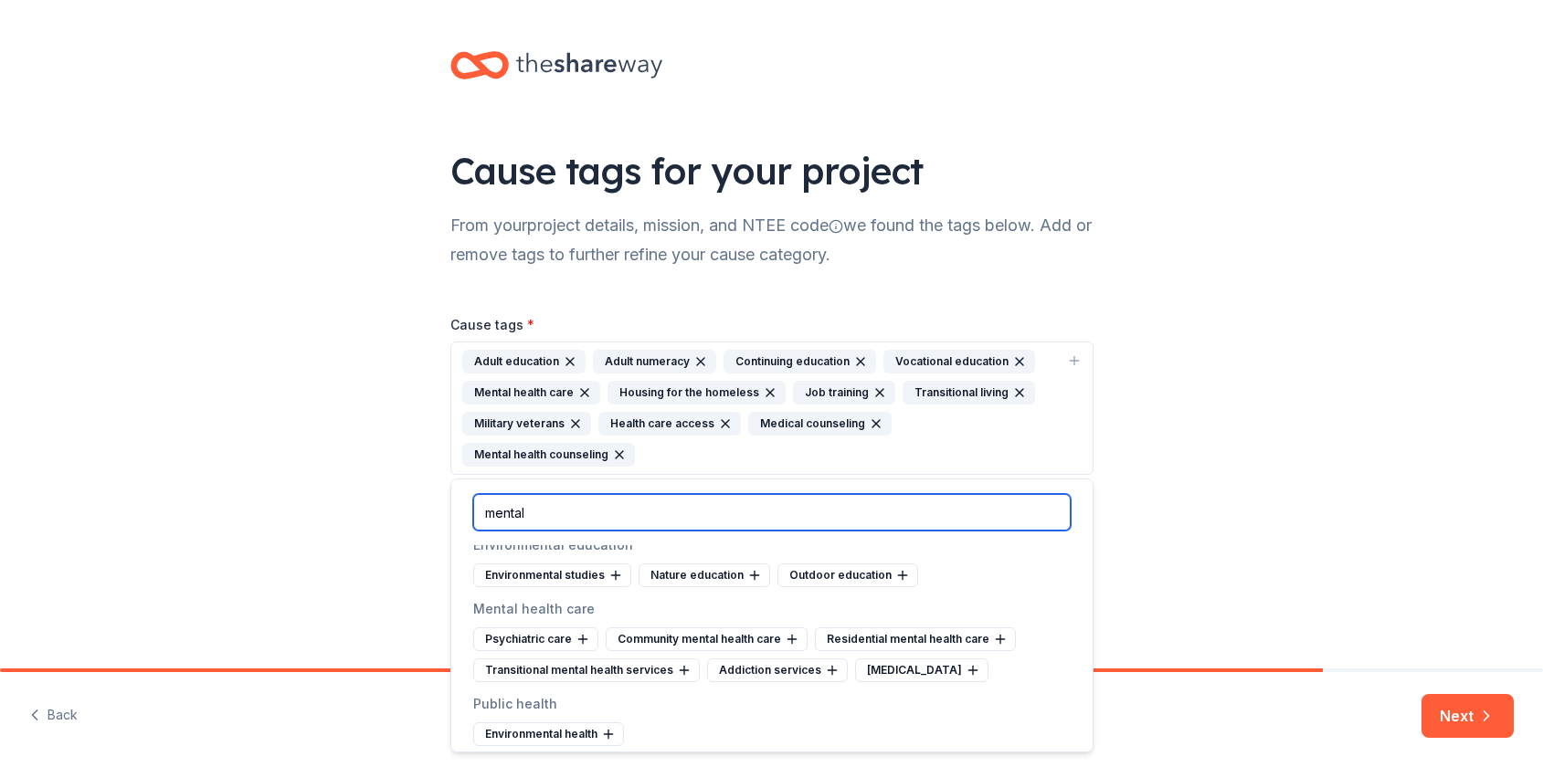
drag, startPoint x: 516, startPoint y: 517, endPoint x: 479, endPoint y: 514, distance: 37.6
click at [480, 515] on input "mental" at bounding box center [771, 512] width 597 height 37
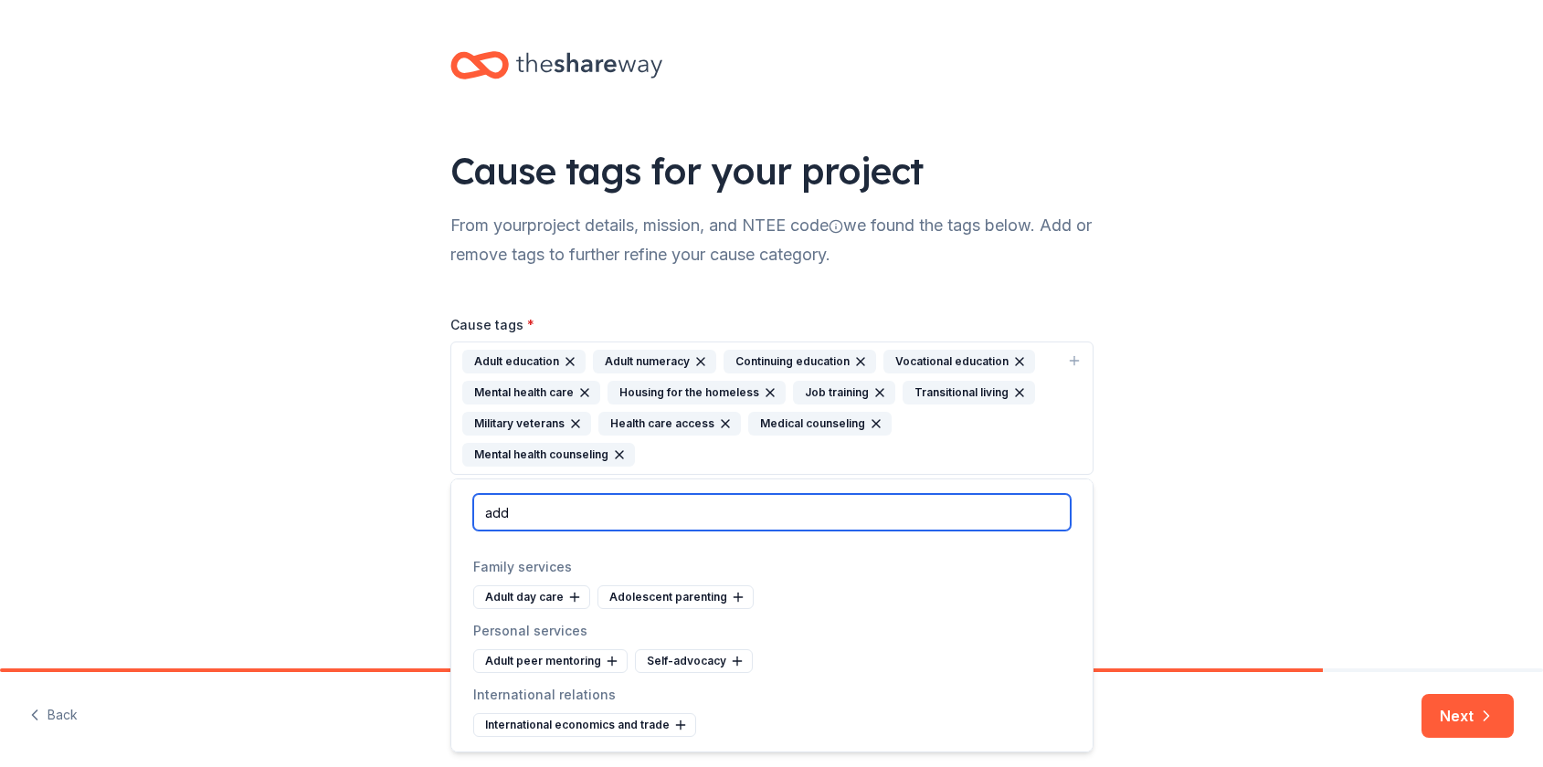
scroll to position [0, 0]
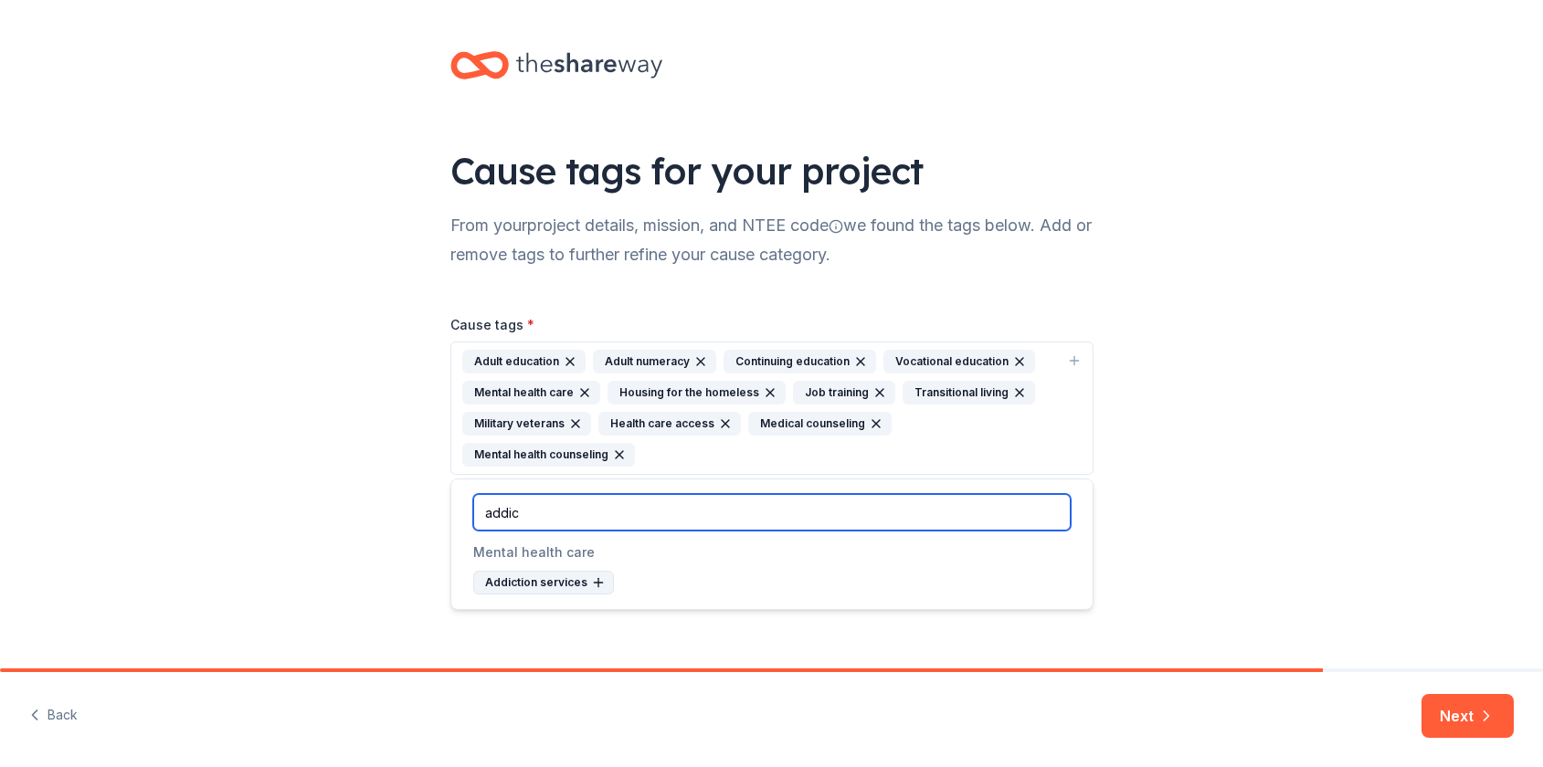
type input "addic"
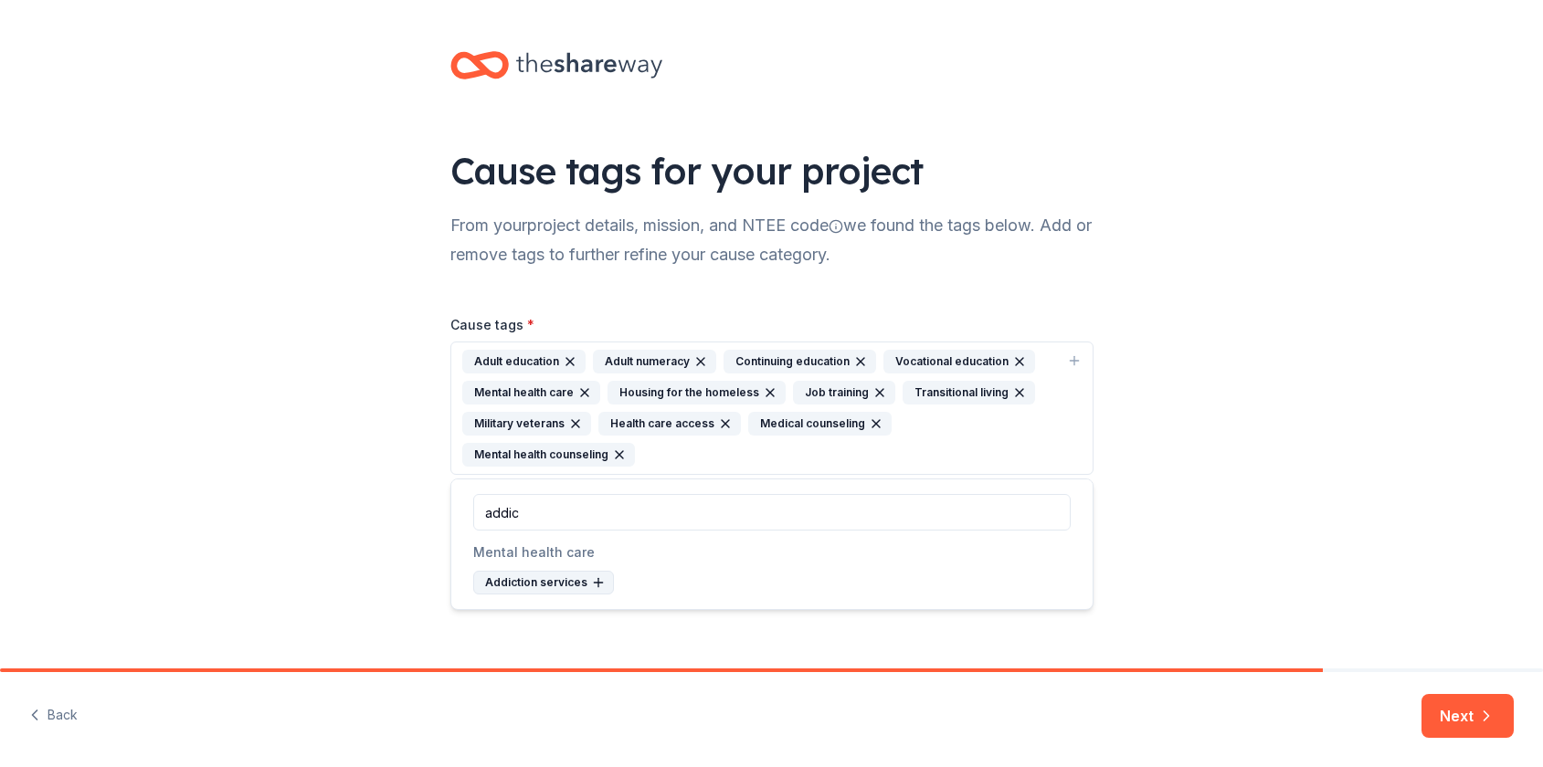
click at [598, 586] on icon at bounding box center [598, 582] width 0 height 8
click at [1287, 465] on div "Cause tags for your project From your project details, mission, and NTEE code w…" at bounding box center [771, 332] width 1543 height 665
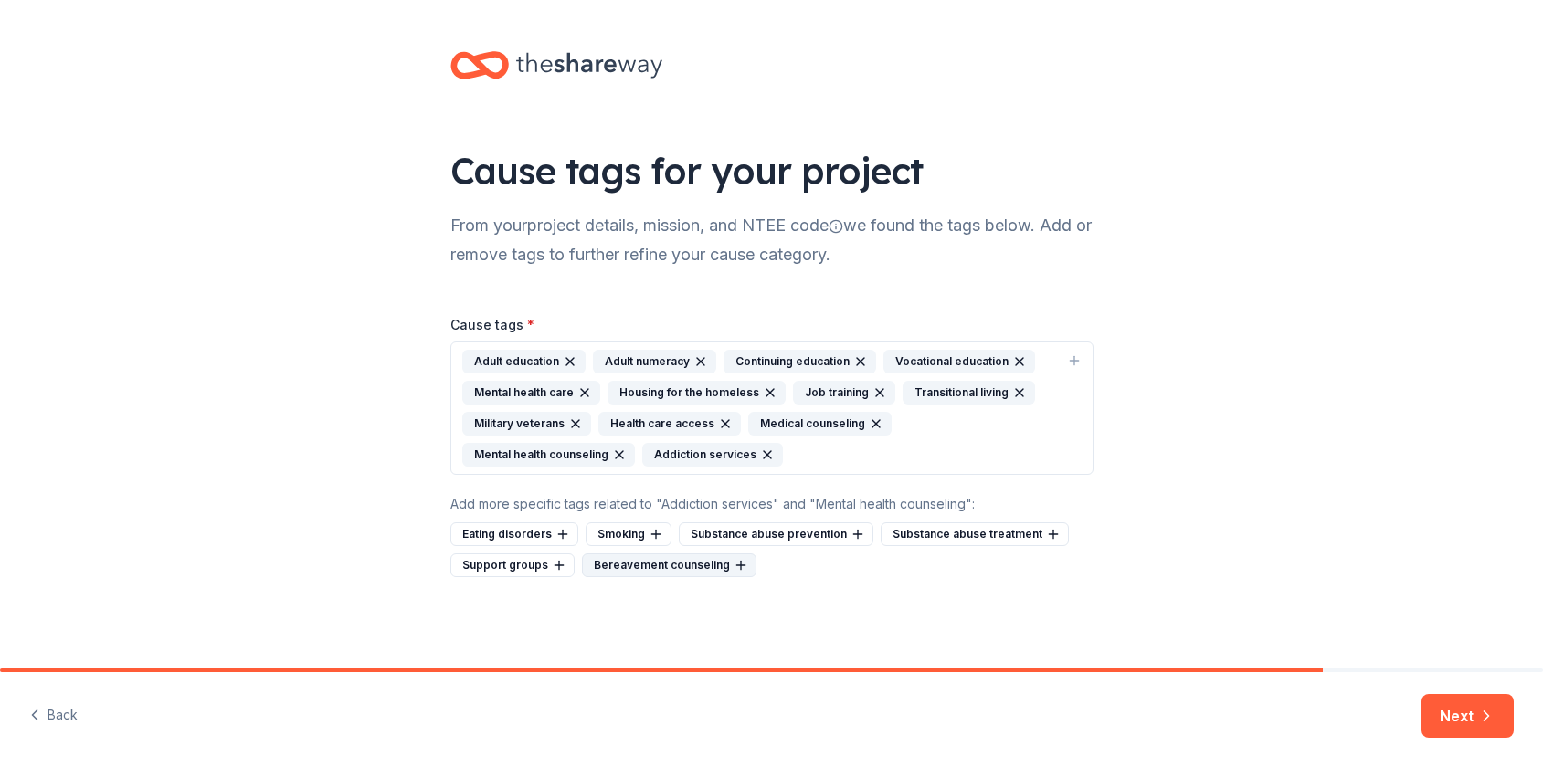
click at [540, 561] on div "Support groups" at bounding box center [512, 566] width 124 height 24
click at [1461, 722] on button "Next" at bounding box center [1467, 716] width 92 height 44
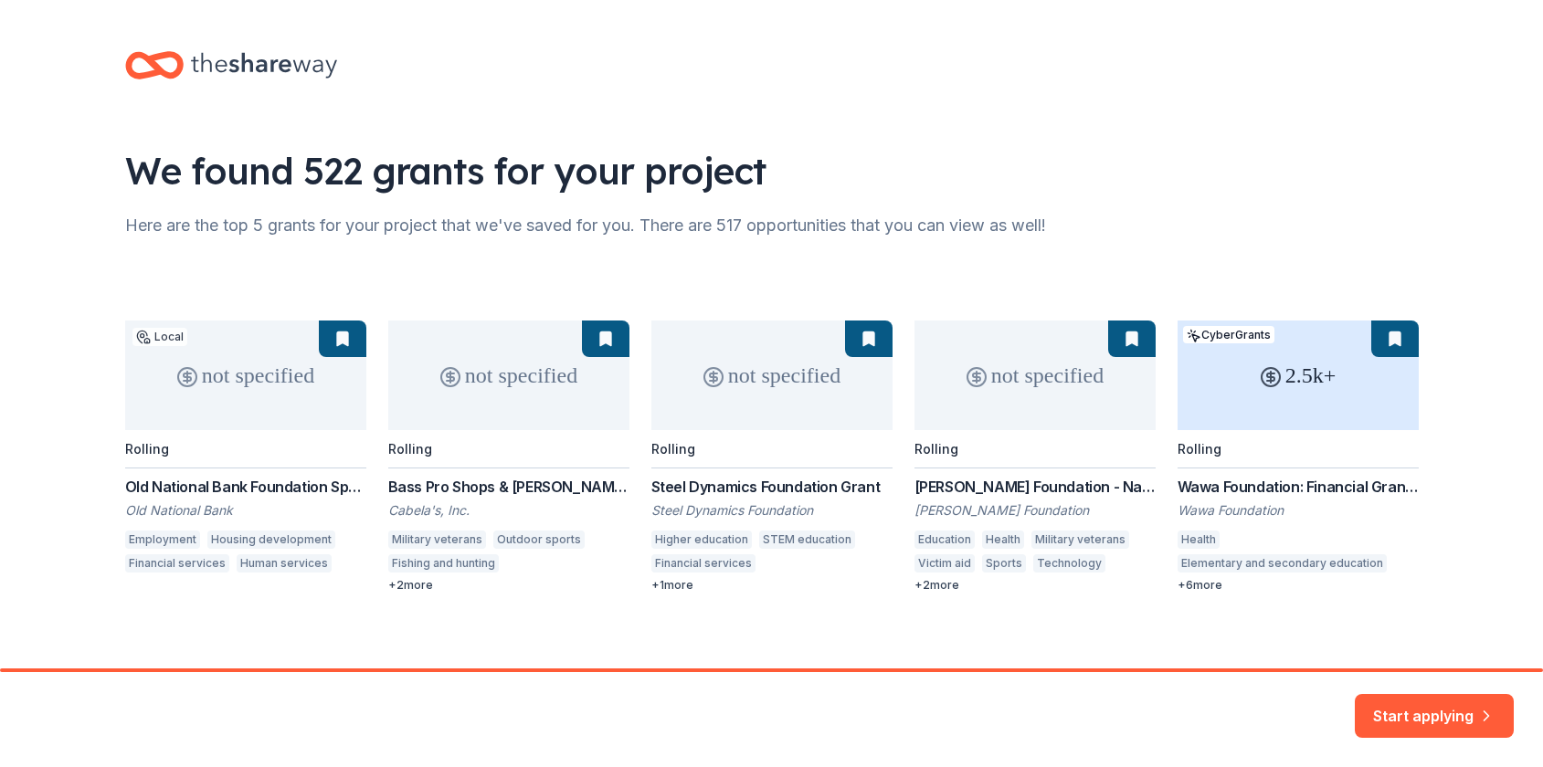
click at [1384, 178] on div "We found 522 grants for your project" at bounding box center [772, 170] width 1294 height 51
click at [1245, 167] on div "We found 522 grants for your project" at bounding box center [772, 170] width 1294 height 51
